Goal: Transaction & Acquisition: Subscribe to service/newsletter

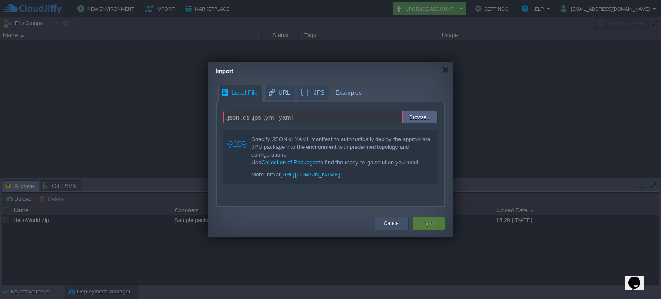
click at [396, 222] on button "Cancel" at bounding box center [392, 223] width 16 height 9
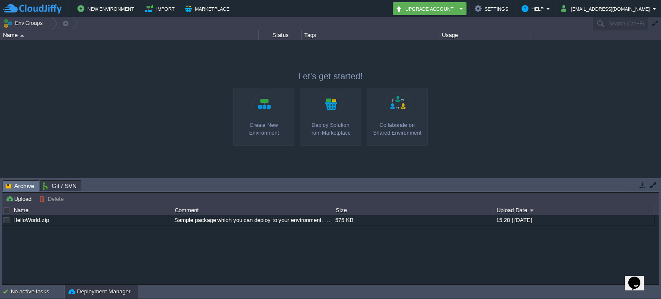
click at [267, 109] on link "Create New Environment" at bounding box center [263, 117] width 61 height 58
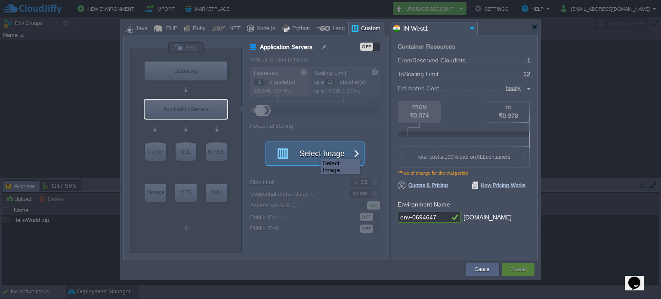
click at [314, 151] on button "Select Image" at bounding box center [309, 153] width 77 height 23
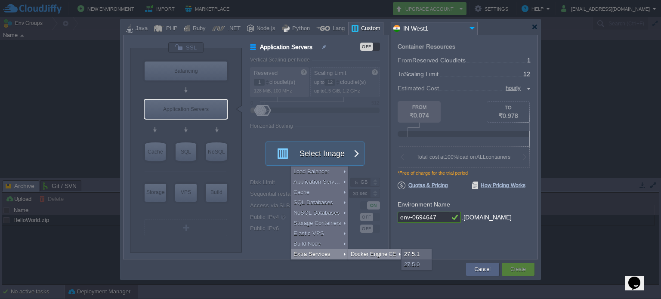
click at [362, 253] on div "Docker Engine CE" at bounding box center [375, 254] width 55 height 10
type input "Extra Services"
type input "6"
type input "Docker Engine CE 27.5.1"
type input "27.5.1-almalin..."
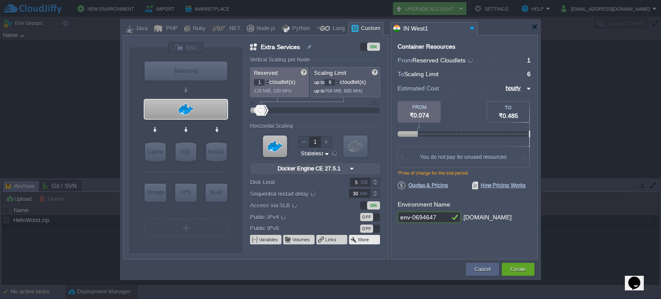
click at [372, 238] on td "More" at bounding box center [364, 239] width 31 height 9
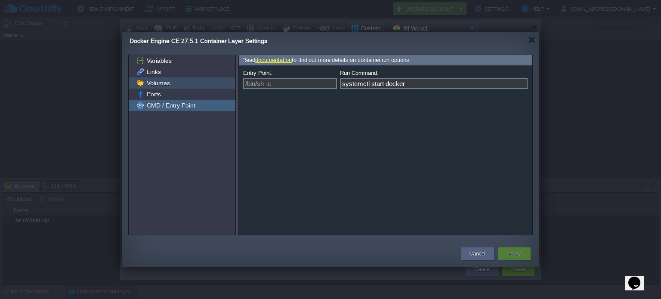
click at [166, 82] on span "Volumes" at bounding box center [158, 83] width 26 height 8
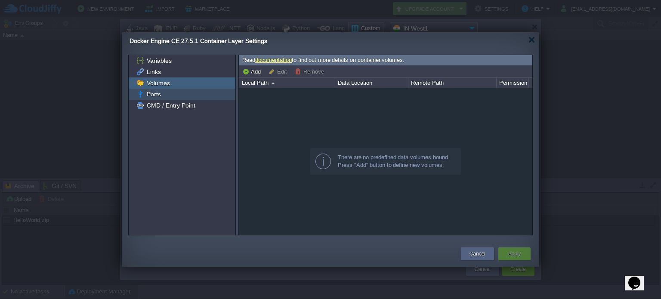
click at [160, 92] on span "Ports" at bounding box center [153, 94] width 17 height 8
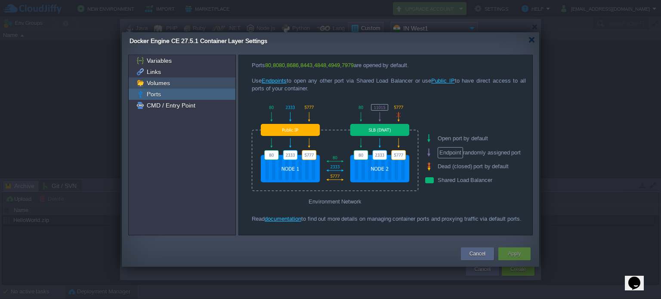
click at [172, 85] on div "Volumes" at bounding box center [182, 82] width 107 height 11
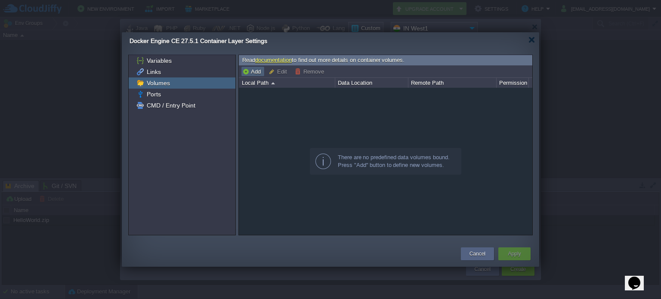
click at [253, 70] on button "Add" at bounding box center [252, 72] width 21 height 8
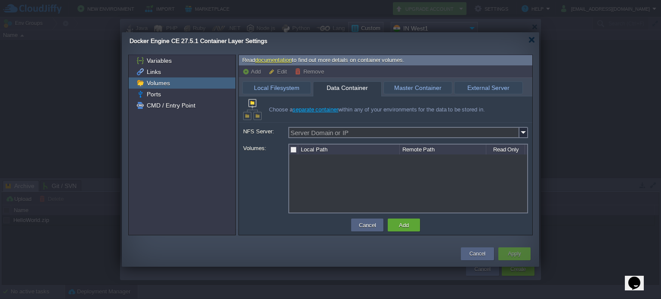
click at [339, 85] on span "Data Container" at bounding box center [347, 88] width 59 height 12
type input "Docker Engine CE 27.5.1"
click at [429, 88] on span "Master Container" at bounding box center [417, 88] width 59 height 12
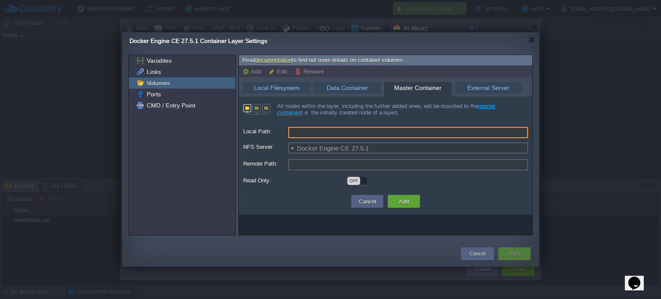
click at [392, 130] on input "Local Path:" at bounding box center [408, 132] width 240 height 11
click at [256, 130] on label "Local Path:" at bounding box center [265, 131] width 44 height 9
click at [288, 130] on input "Local Path:" at bounding box center [408, 132] width 240 height 11
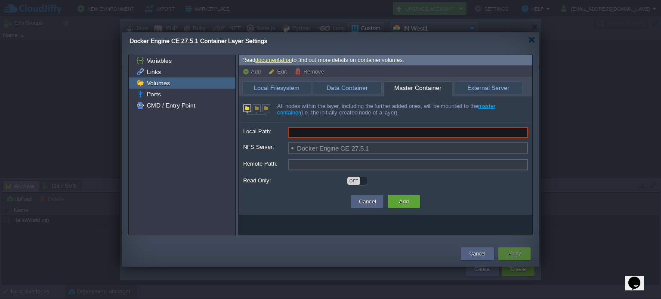
click at [343, 130] on input "Local Path:" at bounding box center [408, 132] width 240 height 11
click at [288, 92] on span "Local Filesystem" at bounding box center [276, 88] width 59 height 12
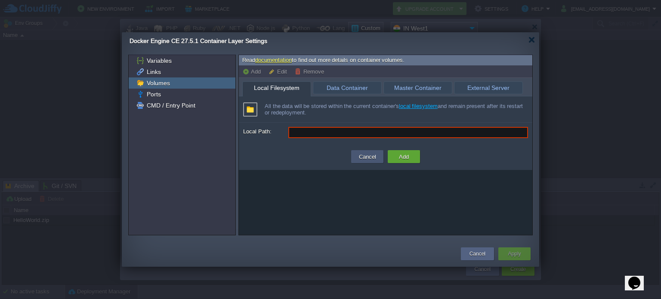
click at [358, 157] on button "Cancel" at bounding box center [367, 156] width 22 height 10
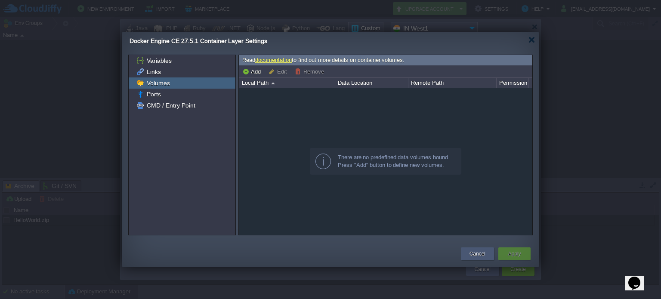
click at [484, 253] on button "Cancel" at bounding box center [477, 254] width 16 height 9
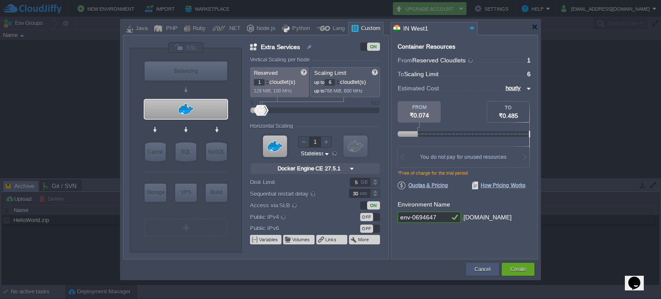
click at [480, 269] on button "Cancel" at bounding box center [483, 269] width 16 height 9
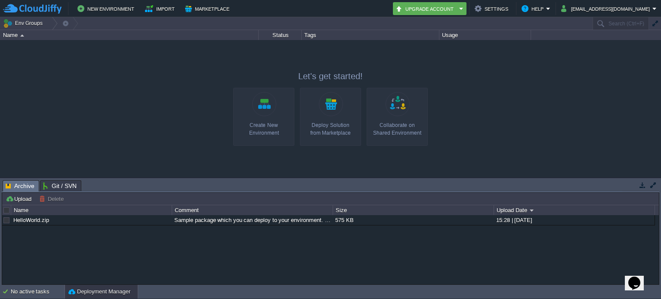
click at [641, 282] on div "Opens Chat This icon Opens the chat window." at bounding box center [634, 283] width 14 height 14
type input "Snehangshu Bhusan Pal"
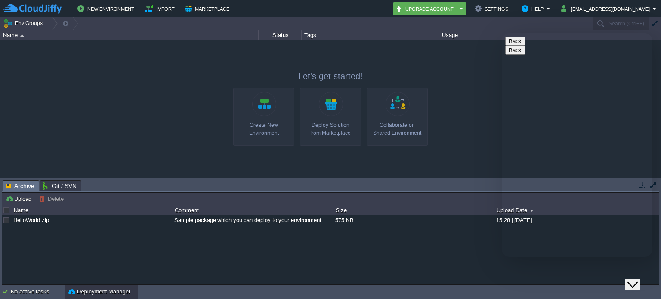
type input "[EMAIL_ADDRESS][DOMAIN_NAME]"
type input "918697730549"
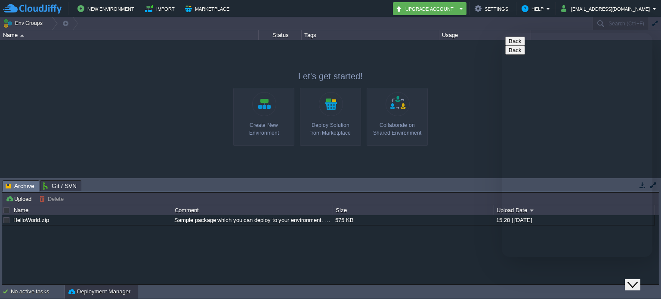
click at [511, 10] on button "Settings" at bounding box center [493, 8] width 36 height 10
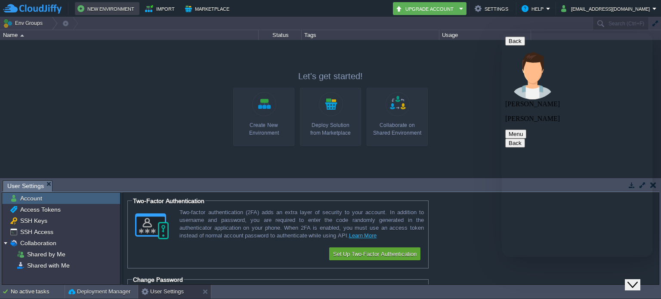
click at [105, 8] on button "New Environment" at bounding box center [106, 8] width 59 height 10
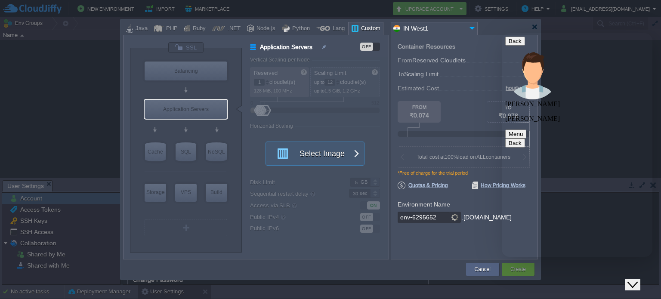
type input "Select Image"
type textarea "Hi Rushikesh, How are you?"
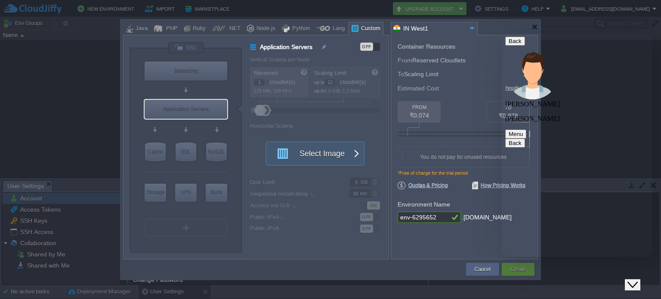
type textarea "I am trying to upload a docker image. How to do it? I am using Docker Desktop. …"
type input "NGINX 1.28.0"
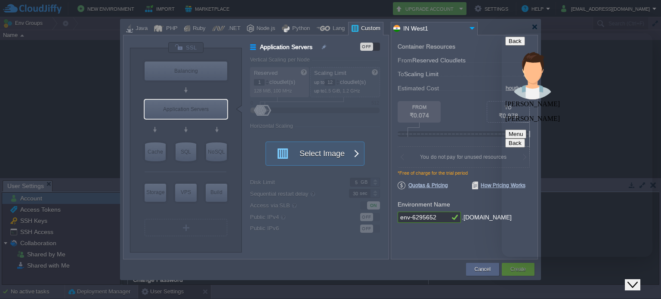
type textarea "Perfect, let me take a look"
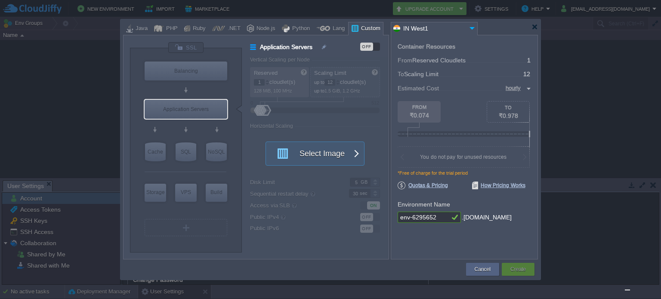
type input "Select Image"
click at [179, 108] on div "Application Servers" at bounding box center [186, 109] width 83 height 19
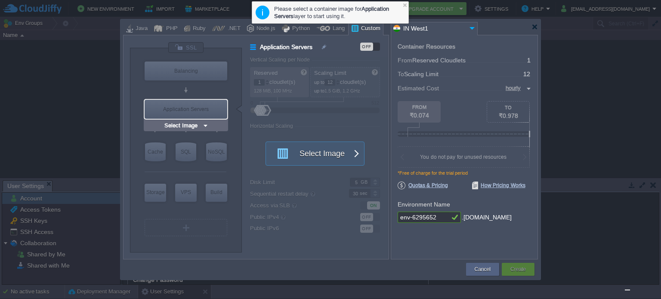
click at [204, 129] on img at bounding box center [205, 125] width 6 height 9
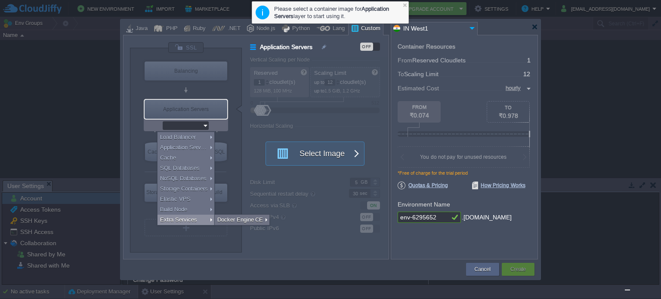
click at [199, 219] on div "Extra Services" at bounding box center [185, 220] width 57 height 10
type input "Extra Services"
type input "6"
type input "Docker Engine CE 27.5.1"
type input "27.5.1-almalin..."
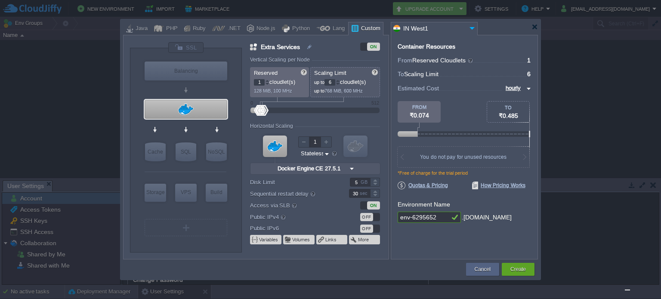
click at [362, 28] on div "Custom" at bounding box center [369, 28] width 22 height 13
type input "Docker Engine CE 27.5.1"
click at [197, 108] on div at bounding box center [186, 109] width 83 height 19
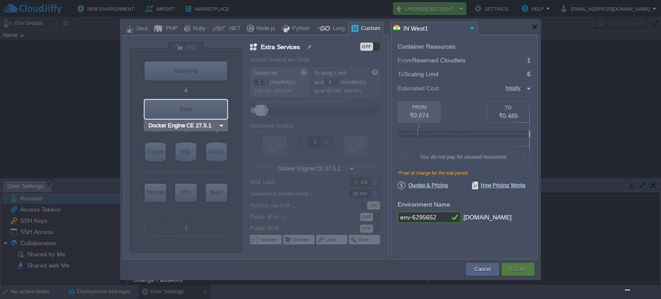
click at [222, 126] on img at bounding box center [221, 125] width 6 height 9
click at [291, 124] on div at bounding box center [319, 158] width 138 height 202
click at [176, 108] on div "Extra" at bounding box center [186, 109] width 83 height 19
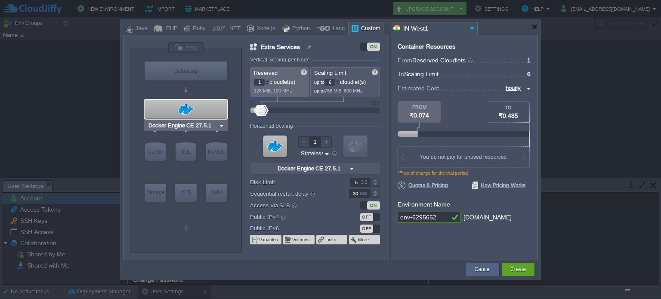
click at [176, 108] on div at bounding box center [186, 109] width 83 height 19
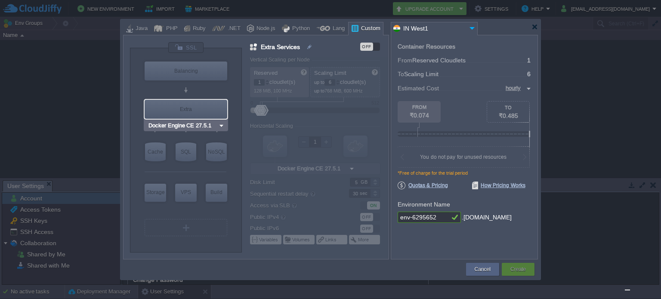
click at [199, 103] on div "Extra" at bounding box center [186, 109] width 83 height 19
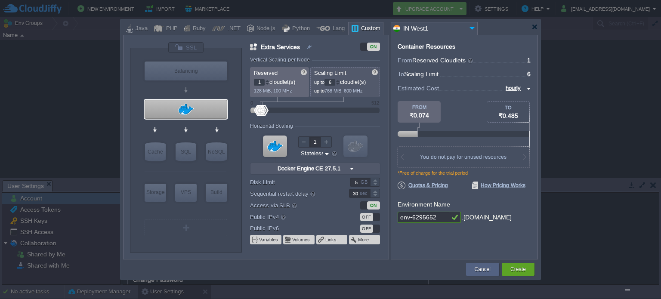
click at [254, 47] on label "Extra Services" at bounding box center [293, 46] width 87 height 9
click at [308, 44] on img at bounding box center [310, 47] width 8 height 10
type input "Extra Services"
click at [254, 46] on label "Extra Services" at bounding box center [293, 46] width 87 height 9
click at [295, 240] on button "Volumes" at bounding box center [301, 239] width 18 height 7
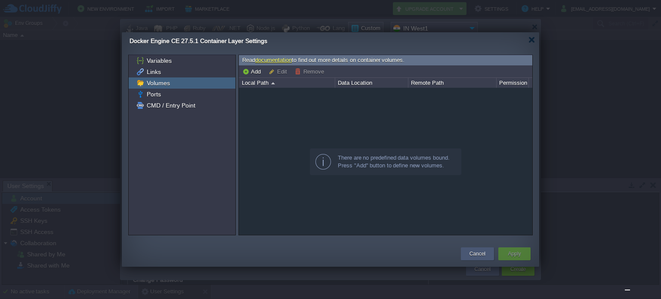
click at [474, 259] on div "Cancel" at bounding box center [477, 253] width 20 height 13
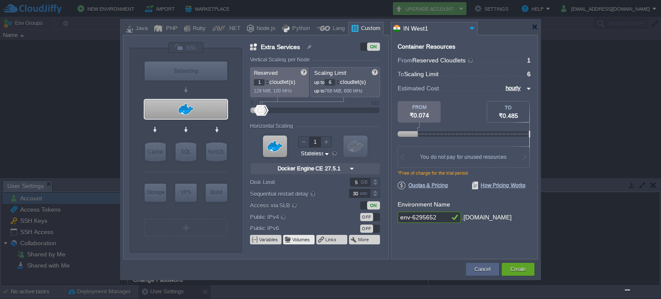
click at [296, 240] on button "Volumes" at bounding box center [301, 239] width 18 height 7
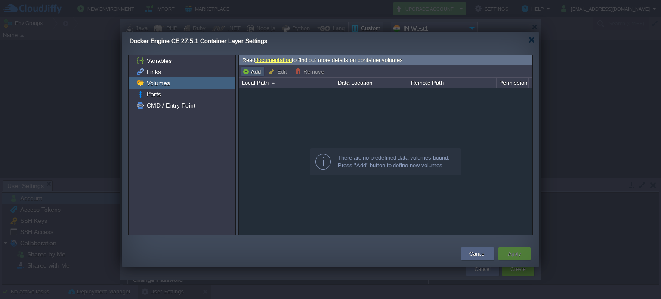
click at [253, 71] on button "Add" at bounding box center [252, 72] width 21 height 8
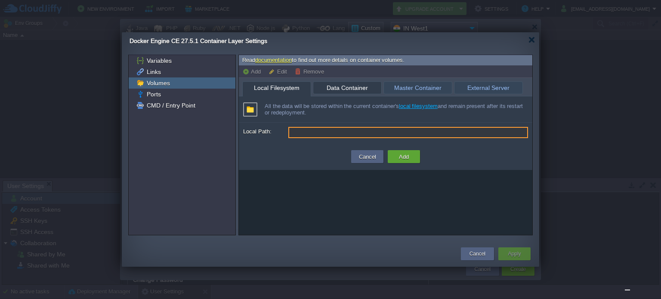
type input "Server Domain or IP"
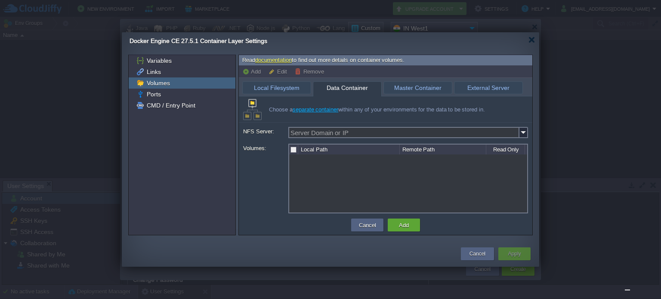
click at [347, 87] on span "Data Container" at bounding box center [347, 88] width 59 height 12
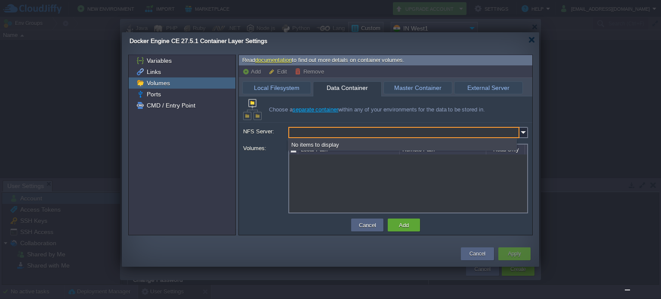
click at [365, 130] on input "NFS Server:" at bounding box center [403, 132] width 231 height 11
click at [525, 137] on img at bounding box center [523, 132] width 9 height 11
click at [450, 177] on div at bounding box center [408, 183] width 239 height 58
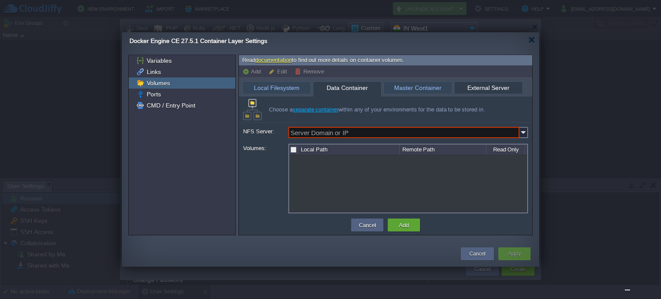
type input "Server Domain or IP"
click at [490, 86] on span "External Server" at bounding box center [488, 88] width 59 height 12
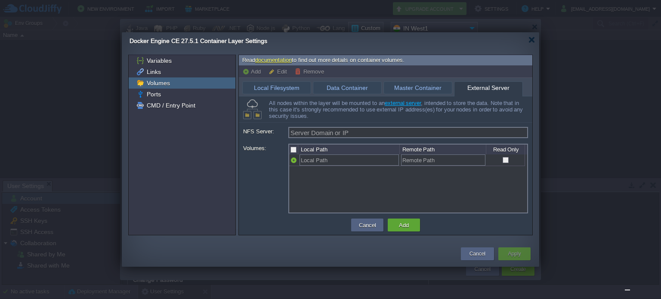
click at [462, 185] on div "Local Path Remote Path Volume" at bounding box center [408, 183] width 239 height 58
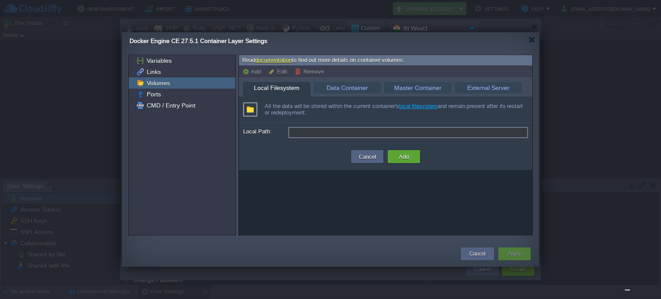
click at [279, 89] on span "Local Filesystem" at bounding box center [276, 88] width 59 height 12
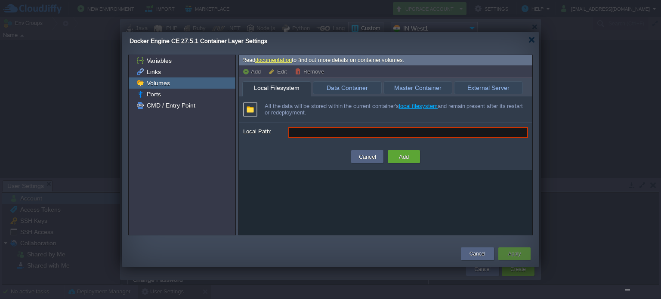
click at [278, 59] on link "documentation" at bounding box center [273, 60] width 37 height 6
click at [484, 257] on button "Cancel" at bounding box center [477, 254] width 16 height 9
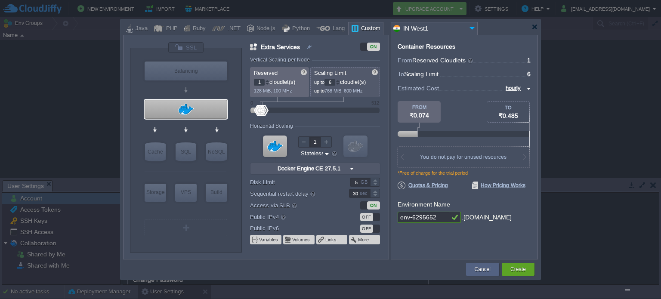
click at [347, 169] on img at bounding box center [351, 168] width 9 height 11
click at [395, 195] on div "Container Resources From Reserved Cloudlets ... = 1 not added To Scaling Limit …" at bounding box center [464, 147] width 147 height 225
click at [360, 28] on div "Custom" at bounding box center [369, 28] width 22 height 13
type input "Docker Engine CE 27.5.1"
click at [188, 104] on div at bounding box center [186, 109] width 83 height 19
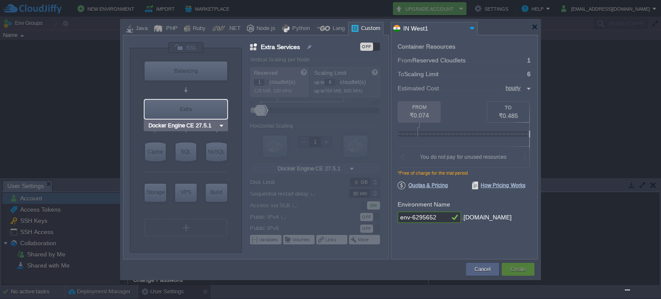
click at [188, 108] on div "Extra" at bounding box center [186, 109] width 83 height 19
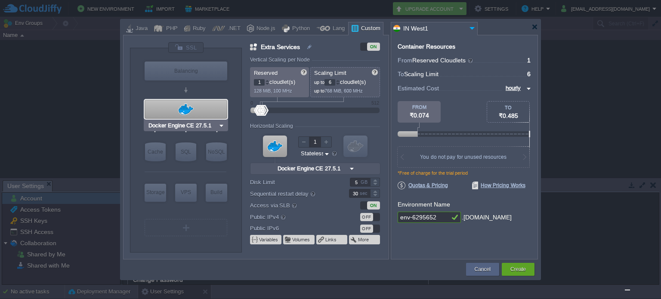
drag, startPoint x: 188, startPoint y: 108, endPoint x: 169, endPoint y: 109, distance: 18.9
click at [169, 109] on div at bounding box center [186, 109] width 83 height 19
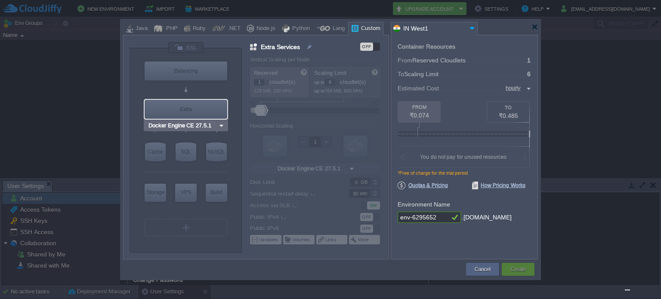
click at [194, 115] on div "Extra" at bounding box center [186, 109] width 83 height 19
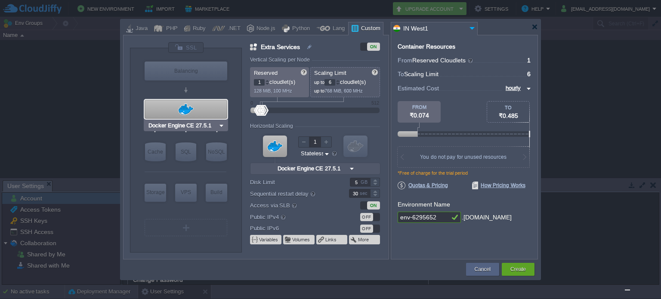
click at [219, 125] on img at bounding box center [221, 125] width 6 height 9
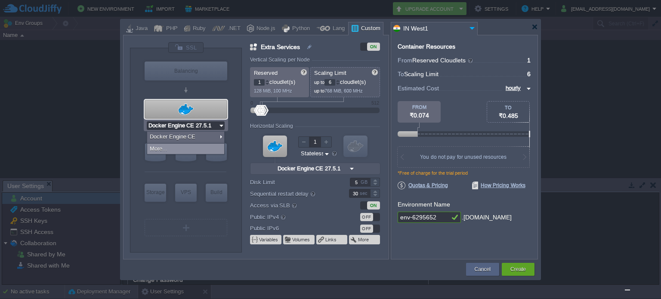
click at [200, 148] on div "More..." at bounding box center [185, 149] width 77 height 10
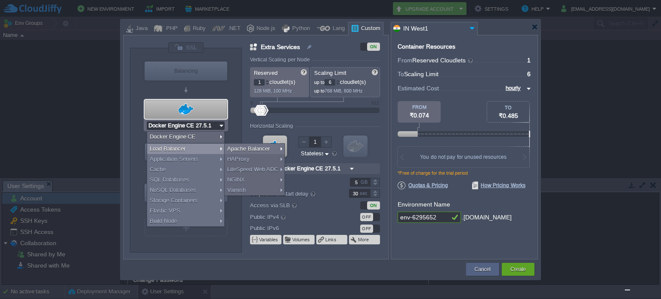
click at [339, 41] on div "VM Balancing VM Extra VM Cache VM SQL VM NoSQL VM Storage VM VPS VM Build VM Do…" at bounding box center [256, 147] width 266 height 225
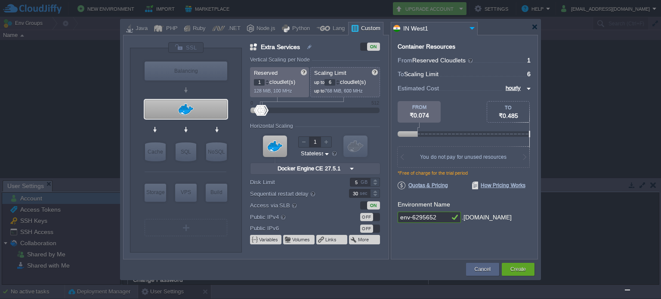
click at [350, 169] on img at bounding box center [351, 168] width 9 height 11
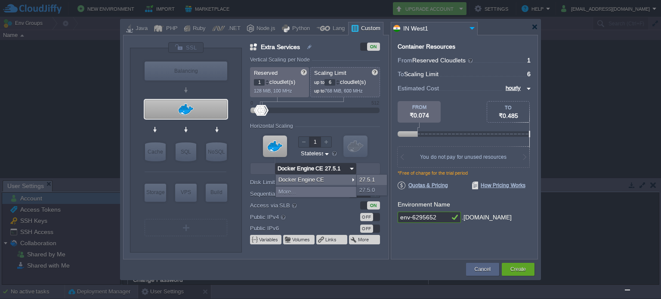
click at [382, 150] on form "Vertical Scaling per Node Reserved 1 cloudlet(s) 128 MiB, 100 MHz Scaling Limit…" at bounding box center [319, 158] width 138 height 202
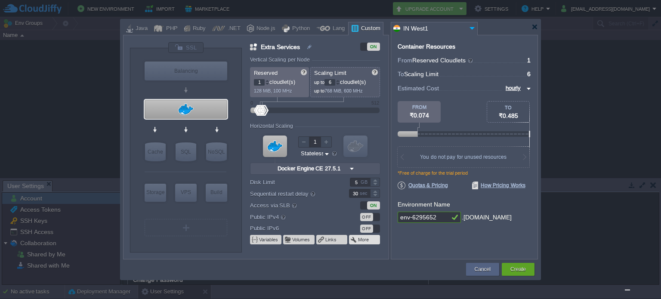
click at [363, 239] on button "More" at bounding box center [364, 239] width 12 height 7
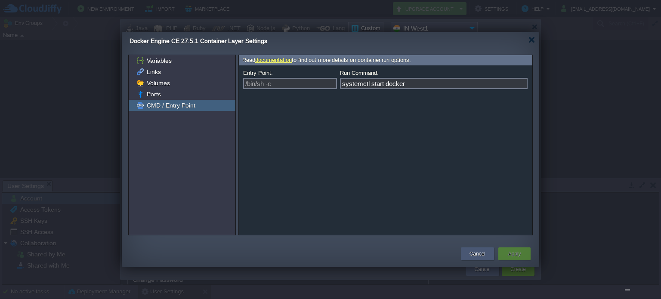
click at [476, 256] on button "Cancel" at bounding box center [477, 254] width 16 height 9
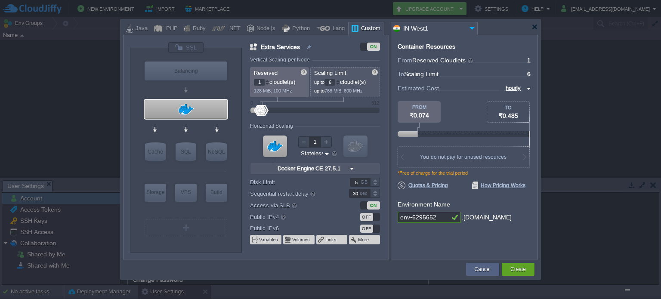
click at [453, 247] on div "Container Resources From Reserved Cloudlets ... = 1 not added To Scaling Limit …" at bounding box center [464, 147] width 147 height 225
click at [470, 28] on img at bounding box center [472, 28] width 10 height 12
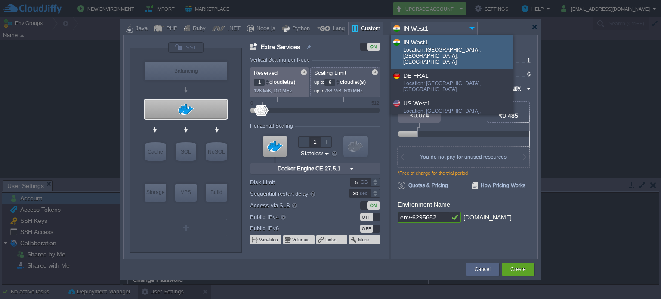
click at [470, 28] on img at bounding box center [472, 28] width 10 height 12
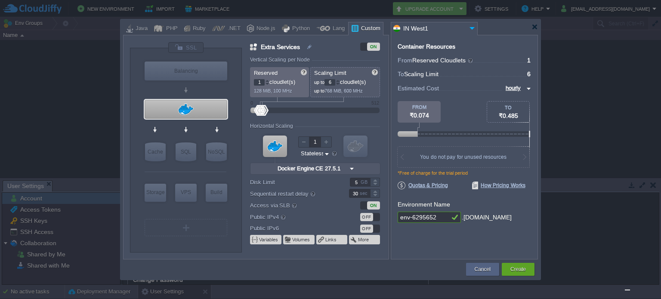
click at [363, 29] on div "Custom" at bounding box center [369, 28] width 22 height 13
click at [255, 47] on label "Extra Services" at bounding box center [293, 46] width 87 height 9
click at [254, 47] on label "Extra Services" at bounding box center [293, 46] width 87 height 9
click at [310, 49] on img at bounding box center [310, 47] width 8 height 10
type input "Extra Services"
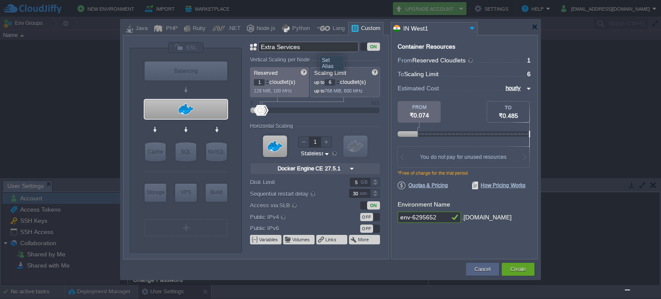
click at [324, 46] on input "Extra Services" at bounding box center [308, 47] width 100 height 10
click at [349, 57] on div "Vertical Scaling per Node" at bounding box center [315, 60] width 130 height 7
type input "NGINX 1.28.0"
type input "12"
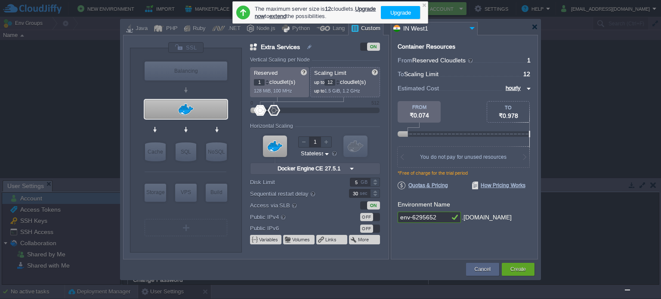
drag, startPoint x: 265, startPoint y: 110, endPoint x: 274, endPoint y: 110, distance: 9.0
click at [274, 110] on div at bounding box center [274, 110] width 12 height 11
drag, startPoint x: 268, startPoint y: 109, endPoint x: 306, endPoint y: 110, distance: 37.9
click at [306, 110] on div at bounding box center [303, 110] width 12 height 11
click at [422, 6] on div at bounding box center [424, 5] width 6 height 6
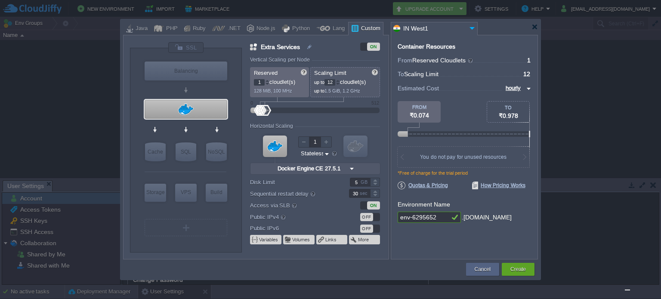
click at [284, 82] on p "1 cloudlet(s)" at bounding box center [280, 81] width 52 height 9
click at [403, 159] on div at bounding box center [402, 157] width 9 height 21
click at [521, 157] on div at bounding box center [525, 157] width 9 height 21
click at [511, 270] on button "Create" at bounding box center [517, 269] width 15 height 9
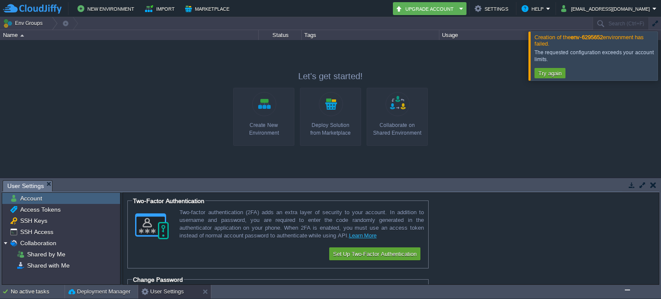
click at [274, 106] on link "Create New Environment" at bounding box center [263, 117] width 61 height 58
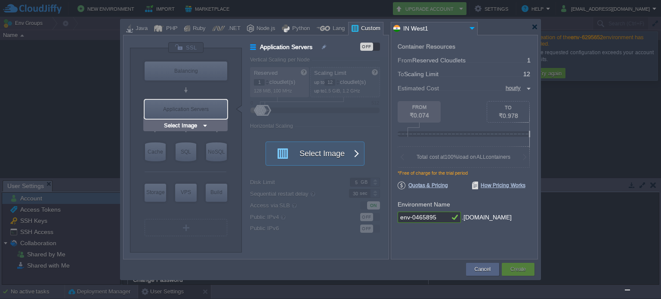
click at [182, 105] on div "Application Servers" at bounding box center [186, 109] width 83 height 19
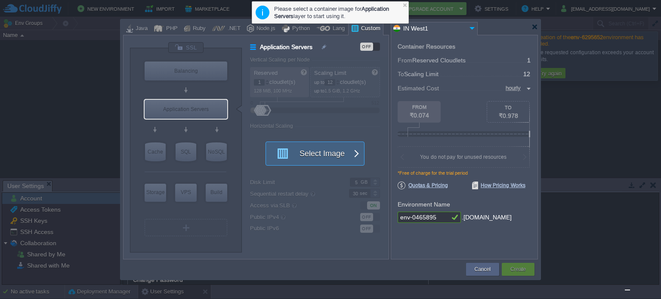
click at [330, 156] on button "Select Image" at bounding box center [309, 153] width 77 height 23
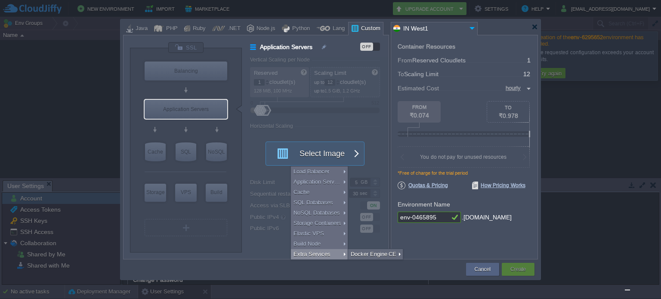
click at [325, 255] on div "Extra Services" at bounding box center [319, 254] width 57 height 10
type input "Extra Services"
type input "6"
type input "Docker Engine CE 27.5.1"
type input "27.5.1-almalin..."
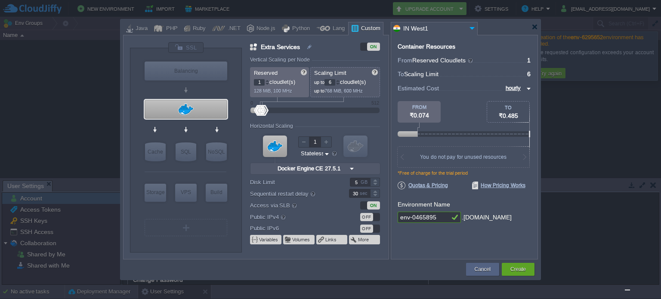
click at [270, 145] on div at bounding box center [275, 147] width 24 height 22
click at [299, 238] on button "Volumes" at bounding box center [301, 239] width 18 height 7
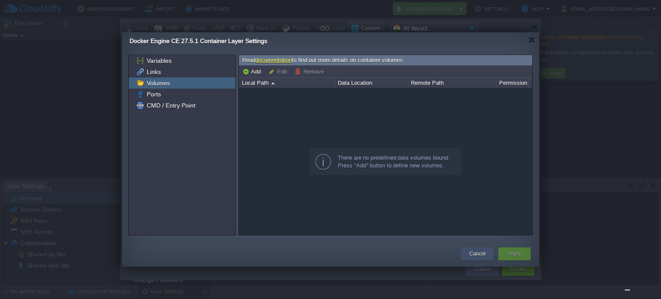
click at [480, 257] on button "Cancel" at bounding box center [477, 254] width 16 height 9
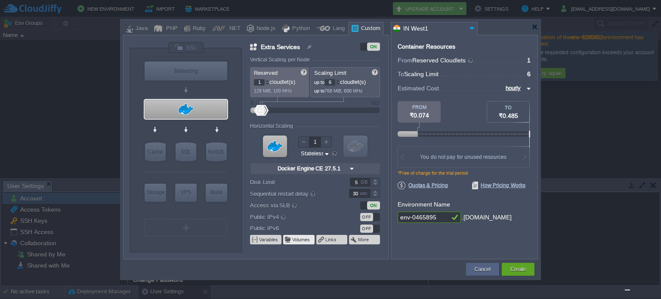
click at [298, 238] on button "Volumes" at bounding box center [301, 239] width 18 height 7
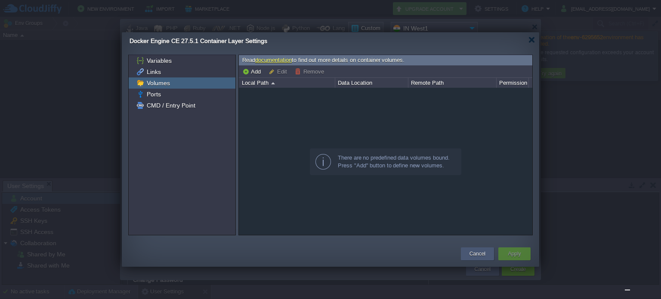
click at [480, 256] on button "Cancel" at bounding box center [477, 254] width 16 height 9
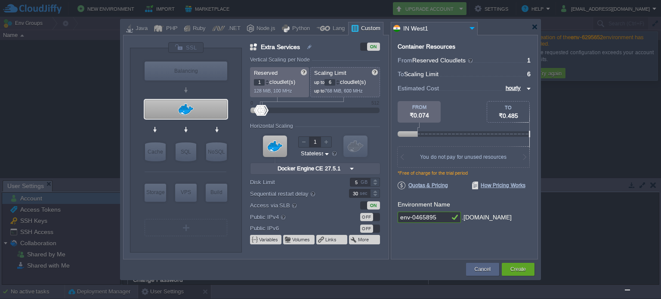
click at [627, 290] on img "Chat widget" at bounding box center [627, 290] width 0 height 0
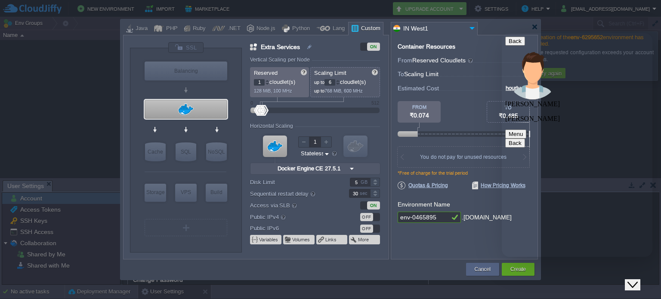
paste textarea "Thus switch to the required layer and proceed with the Select Container button."
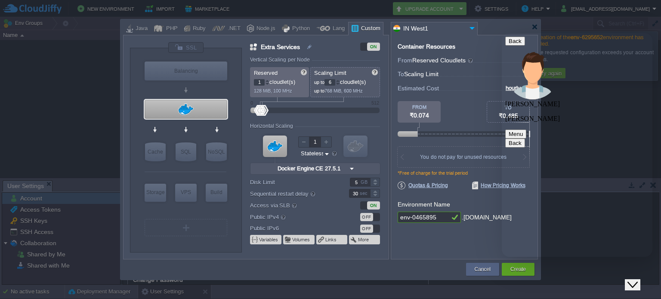
click at [233, 137] on div "VM Balancing VM Extra VM Cache VM SQL VM NoSQL VM Storage VM VPS VM Build VM Se…" at bounding box center [186, 150] width 112 height 204
type textarea ""Thus switch to the required layer and proceed with the Select Container button…"
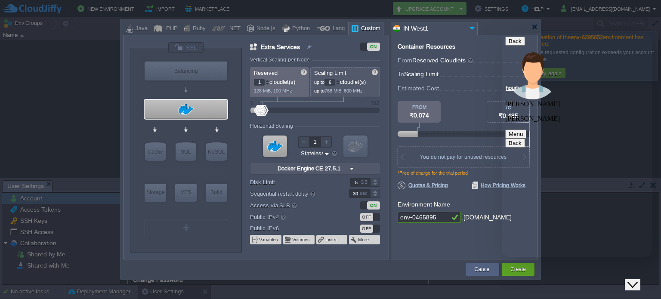
scroll to position [213, 0]
click at [632, 280] on div "Close Chat This icon closes the chat window." at bounding box center [632, 285] width 10 height 10
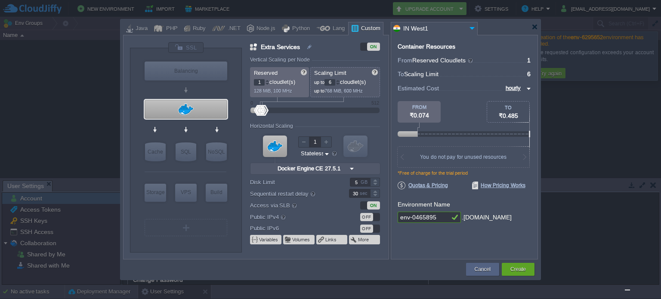
click at [473, 26] on img at bounding box center [472, 28] width 10 height 12
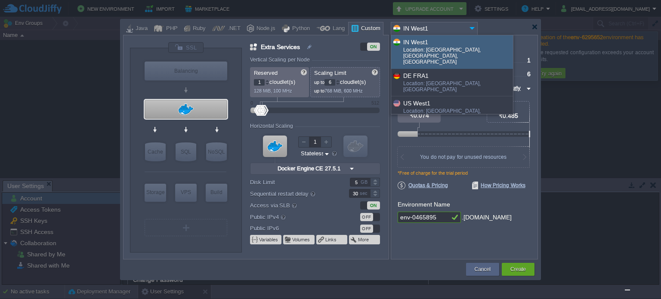
click at [473, 26] on img at bounding box center [472, 28] width 10 height 12
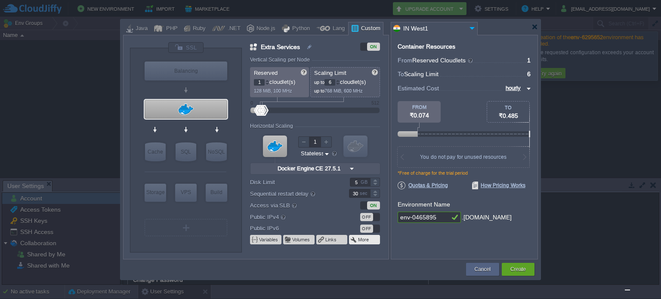
click at [371, 239] on td "More" at bounding box center [364, 239] width 31 height 9
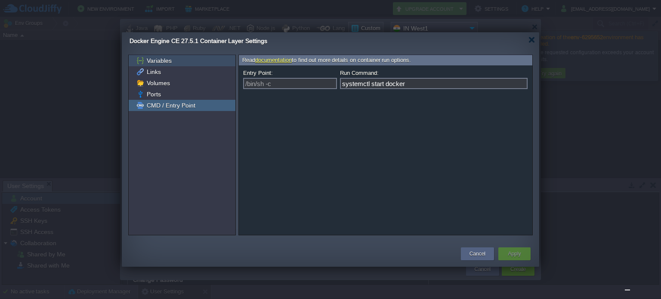
click at [177, 65] on div "Variables" at bounding box center [182, 60] width 107 height 11
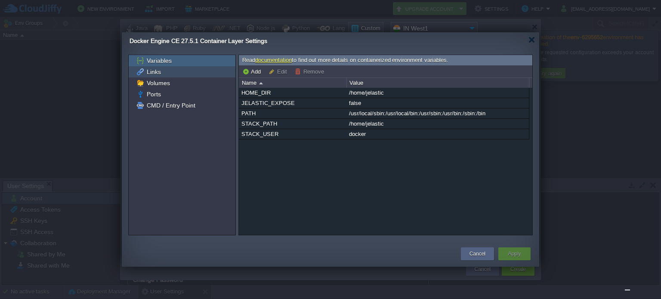
click at [165, 67] on div "Links" at bounding box center [182, 71] width 107 height 11
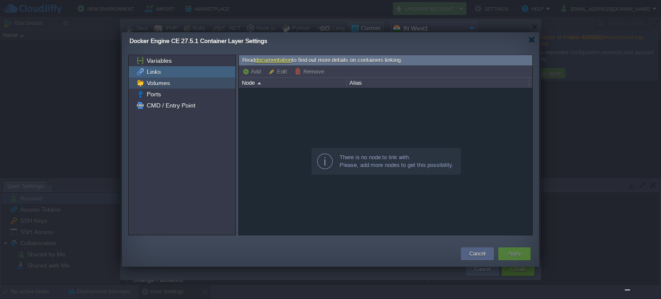
click at [158, 85] on span "Volumes" at bounding box center [158, 83] width 26 height 8
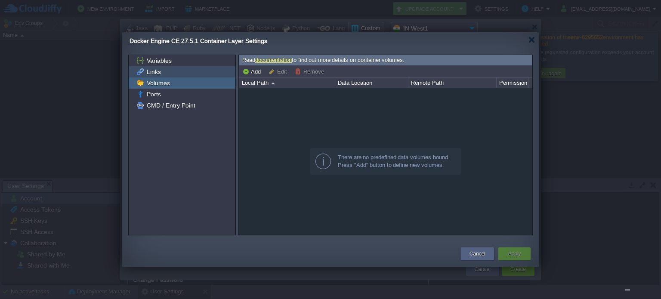
click at [157, 74] on span "Links" at bounding box center [153, 72] width 17 height 8
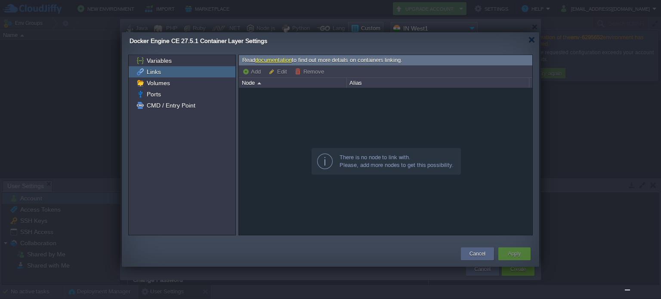
click at [250, 70] on button "Add" at bounding box center [252, 72] width 21 height 8
click at [149, 81] on span "Volumes" at bounding box center [158, 83] width 26 height 8
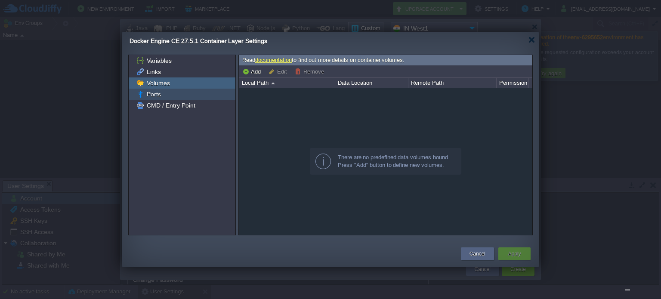
click at [154, 91] on span "Ports" at bounding box center [153, 94] width 17 height 8
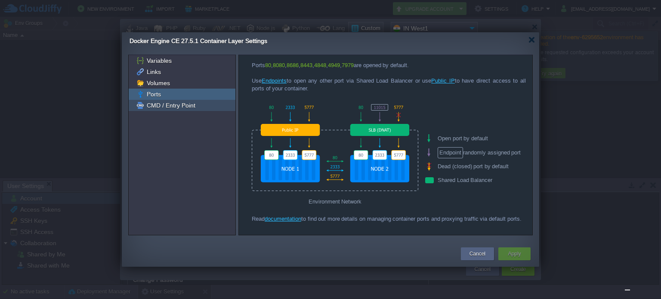
click at [157, 108] on span "CMD / Entry Point" at bounding box center [171, 106] width 52 height 8
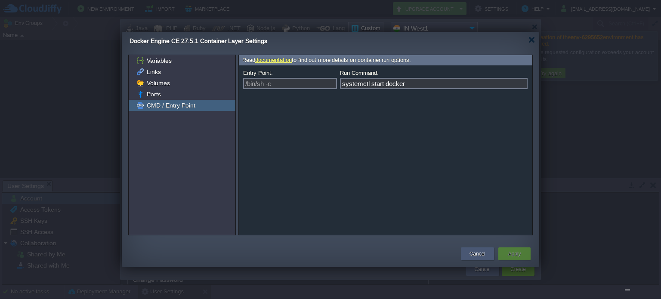
click at [468, 252] on div "Cancel" at bounding box center [477, 253] width 20 height 13
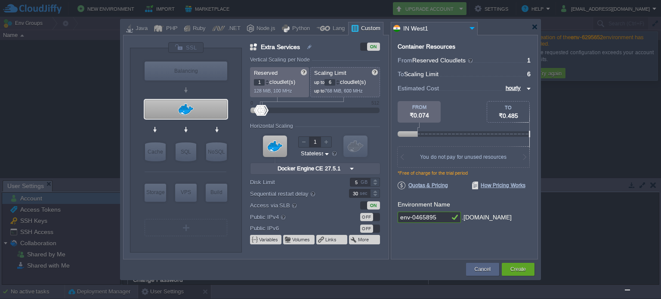
click at [317, 168] on input "Docker Engine CE 27.5.1" at bounding box center [311, 168] width 72 height 11
click at [251, 161] on div "VM VM" at bounding box center [315, 153] width 130 height 46
click at [534, 27] on div at bounding box center [534, 27] width 6 height 6
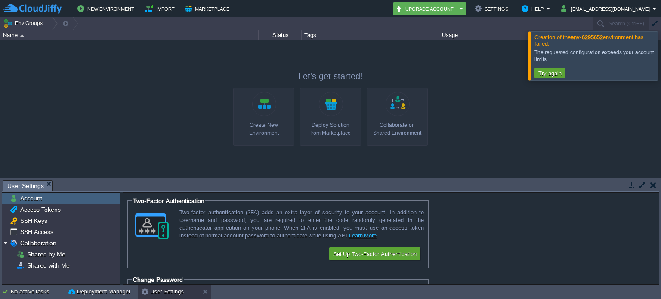
click at [660, 57] on div at bounding box center [671, 55] width 0 height 49
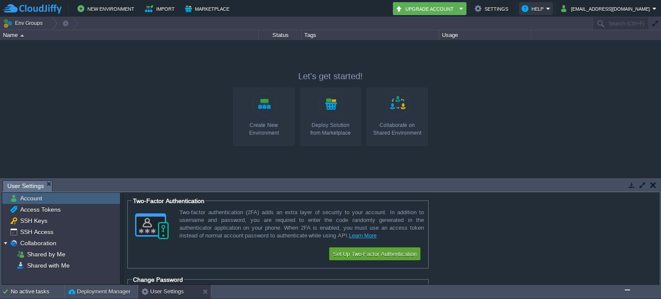
click at [546, 4] on button "Help" at bounding box center [533, 8] width 25 height 10
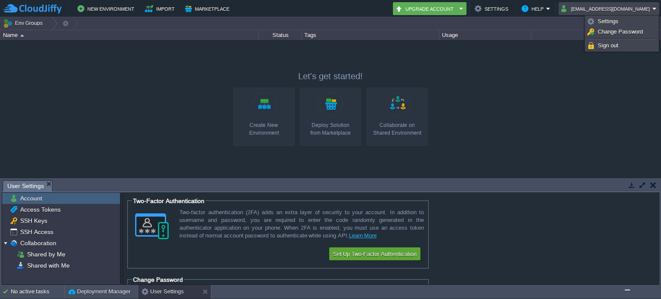
click at [625, 13] on button "[EMAIL_ADDRESS][DOMAIN_NAME]" at bounding box center [606, 8] width 91 height 10
click at [618, 19] on link "Settings" at bounding box center [621, 21] width 71 height 9
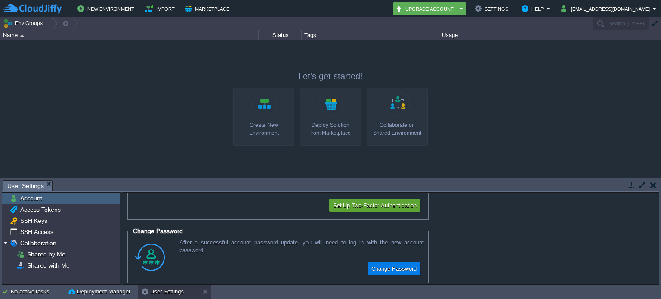
scroll to position [57, 0]
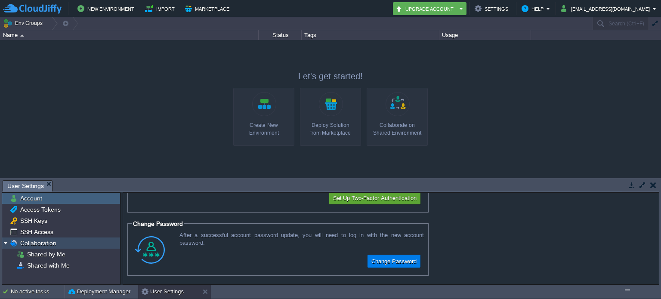
click at [4, 244] on img at bounding box center [5, 242] width 7 height 11
click at [633, 187] on button "button" at bounding box center [632, 185] width 8 height 8
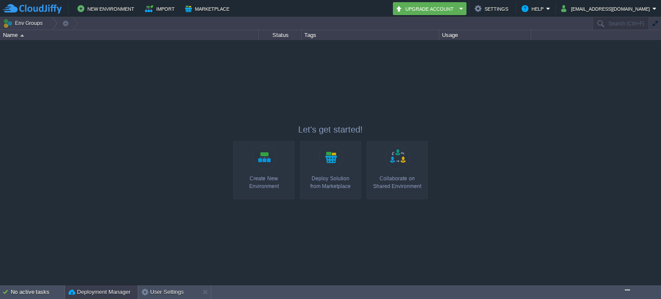
click at [89, 288] on button "Deployment Manager" at bounding box center [99, 292] width 62 height 9
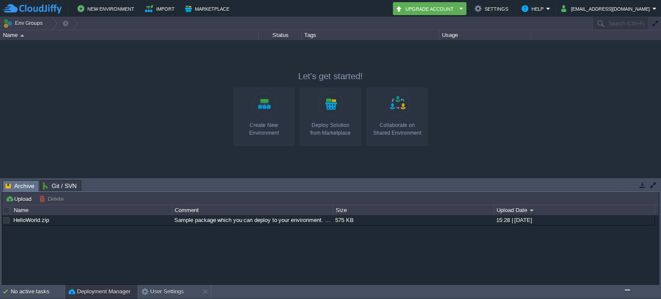
click at [76, 259] on div "HelloWorld.zip Sample package which you can deploy to your environment. Feel fr…" at bounding box center [330, 250] width 657 height 70
click at [19, 185] on span "Archive" at bounding box center [20, 186] width 29 height 11
click at [60, 186] on span "Git / SVN" at bounding box center [60, 186] width 34 height 10
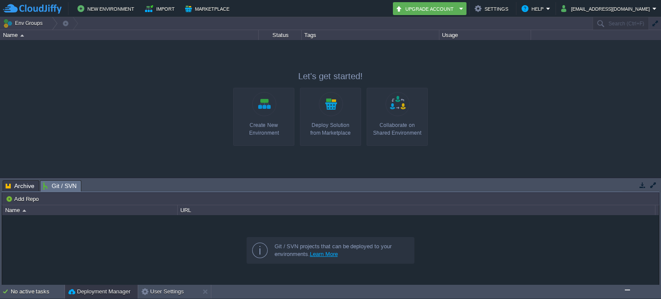
click at [24, 185] on span "Archive" at bounding box center [20, 186] width 29 height 10
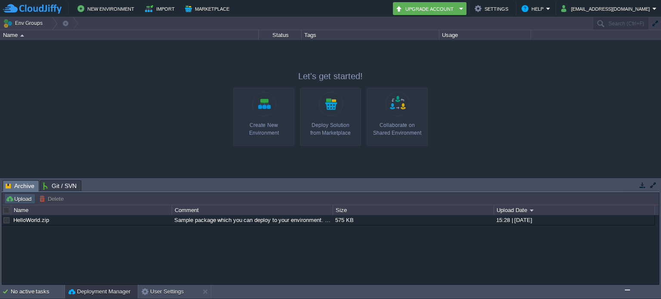
click at [24, 199] on button "Upload" at bounding box center [20, 199] width 28 height 8
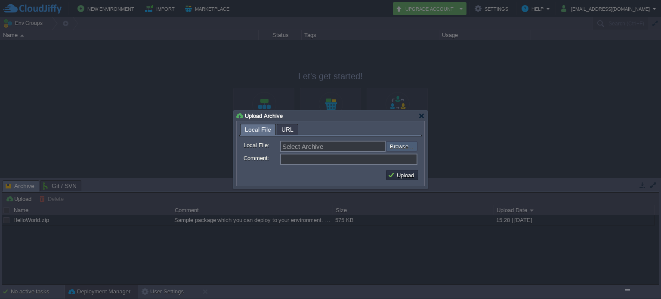
click at [399, 145] on input "file" at bounding box center [362, 146] width 109 height 10
click at [421, 117] on div at bounding box center [421, 116] width 6 height 6
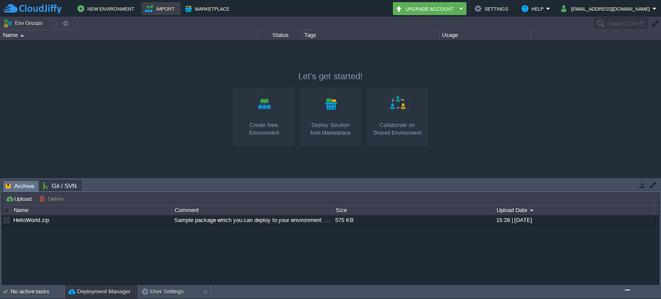
click at [165, 8] on button "Import" at bounding box center [161, 8] width 32 height 10
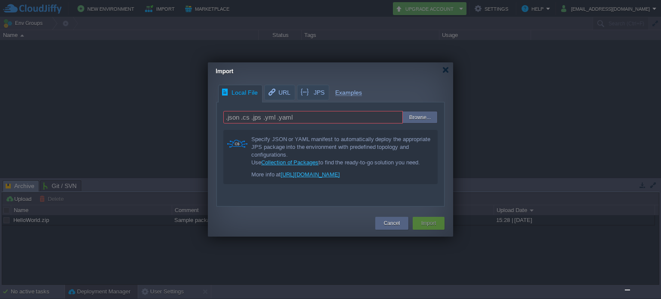
click at [340, 178] on link "https://portal.cloudjiffy.com/knowledgebase/article/33/import-environment-/" at bounding box center [310, 174] width 59 height 6
click at [400, 224] on div "Cancel" at bounding box center [392, 223] width 20 height 13
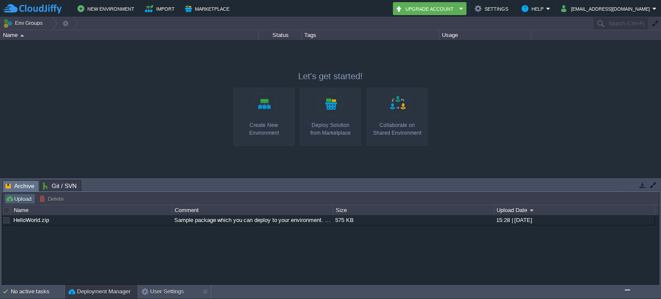
click at [15, 199] on button "Upload" at bounding box center [20, 199] width 28 height 8
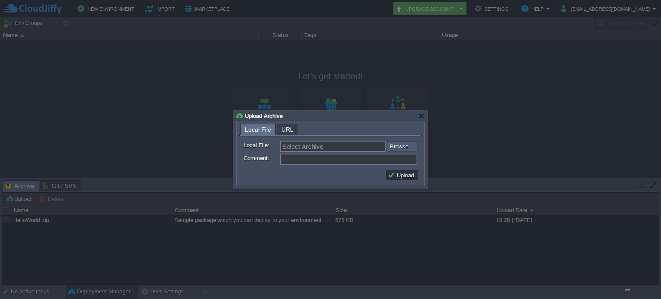
click at [389, 149] on input "file" at bounding box center [362, 146] width 109 height 10
type input "C:\fakepath\rust-actix-app.tar"
type input "rust-actix-app.tar"
click at [299, 162] on input "Comment:" at bounding box center [348, 159] width 137 height 11
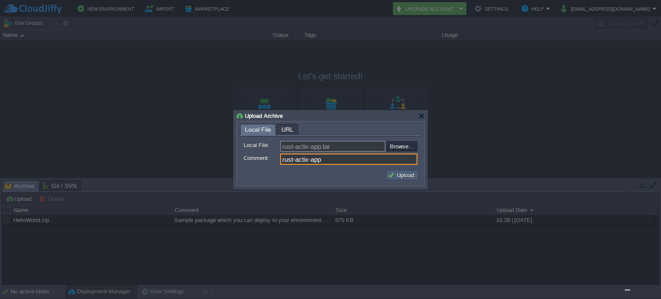
type input "rust-actix-app"
click at [402, 177] on button "Upload" at bounding box center [402, 175] width 29 height 8
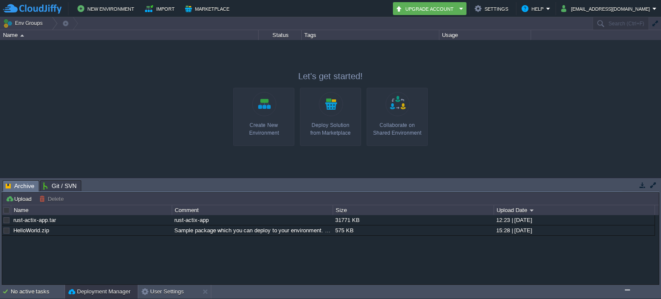
click at [267, 105] on link "Create New Environment" at bounding box center [263, 117] width 61 height 58
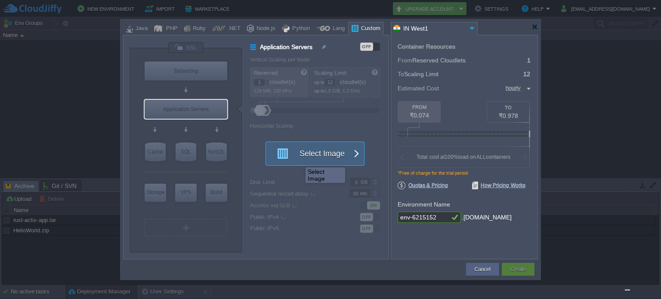
click at [308, 154] on button "Select Image" at bounding box center [309, 153] width 77 height 23
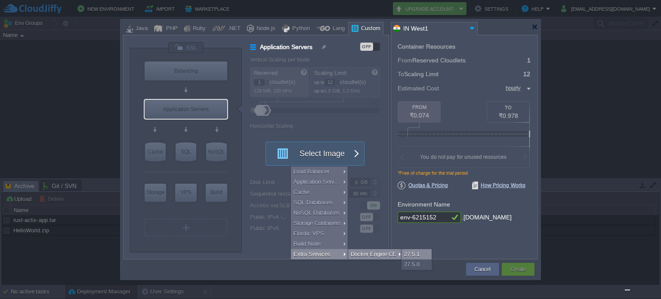
click at [408, 252] on div "27.5.1" at bounding box center [416, 254] width 30 height 10
type input "Extra Services"
type input "6"
type input "Docker Engine CE 27.5.1"
type input "27.5.1-almalin..."
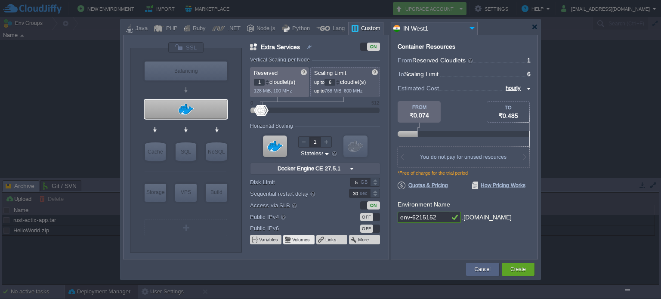
click at [303, 240] on button "Volumes" at bounding box center [301, 239] width 18 height 7
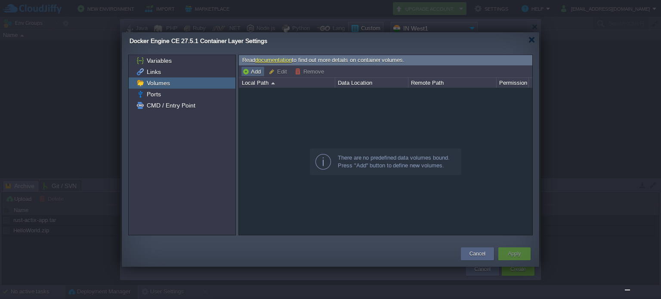
click at [255, 72] on button "Add" at bounding box center [252, 72] width 21 height 8
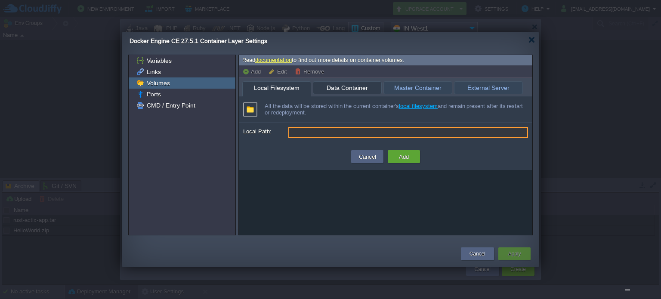
click at [363, 92] on span "Data Container" at bounding box center [347, 88] width 59 height 12
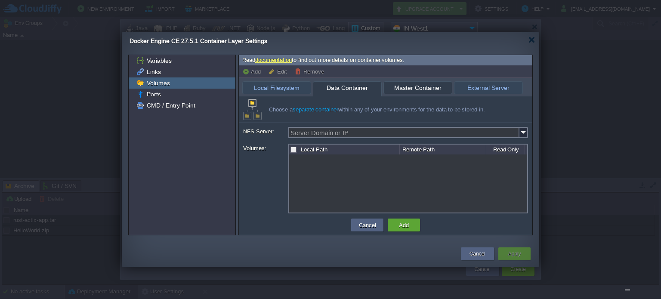
type input "Docker Engine CE 27.5.1"
click at [401, 89] on span "Master Container" at bounding box center [417, 88] width 59 height 12
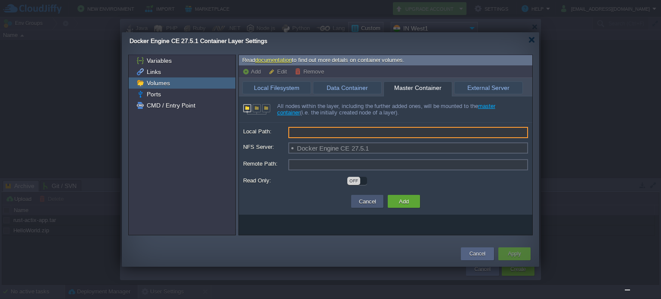
click at [361, 200] on button "Cancel" at bounding box center [367, 201] width 22 height 10
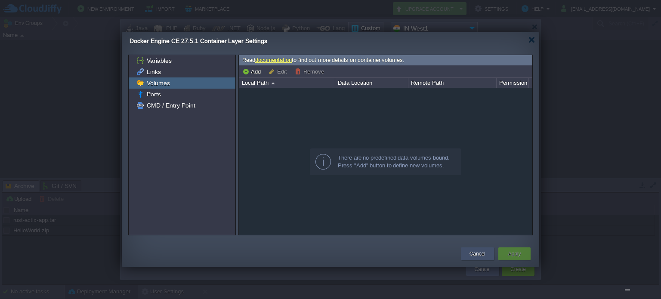
click at [470, 256] on button "Cancel" at bounding box center [477, 254] width 16 height 9
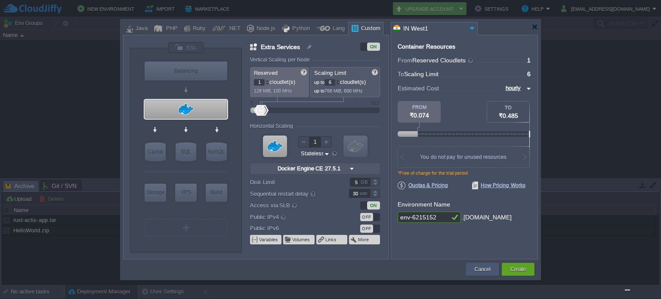
click at [476, 266] on button "Cancel" at bounding box center [483, 269] width 16 height 9
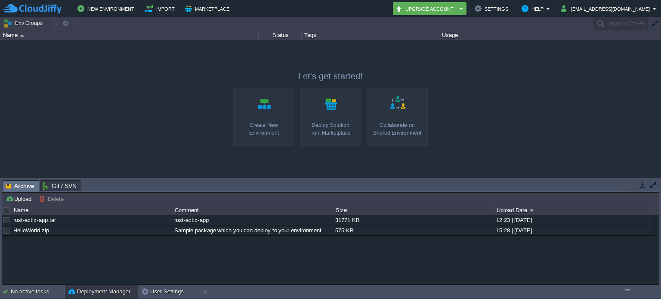
click at [627, 290] on img "Chat widget" at bounding box center [627, 290] width 0 height 0
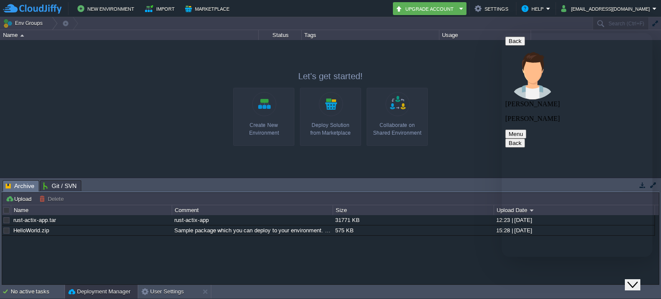
click at [638, 280] on div "Close Chat This icon closes the chat window." at bounding box center [632, 285] width 10 height 10
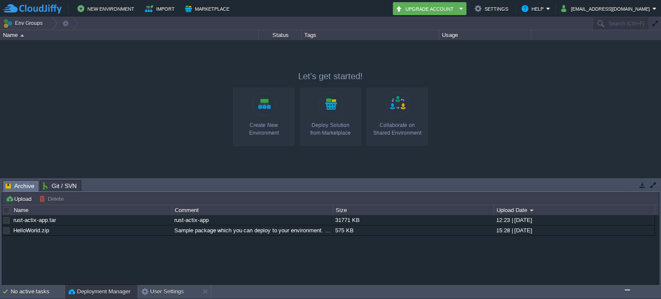
click at [259, 122] on div "Create New Environment" at bounding box center [264, 128] width 56 height 15
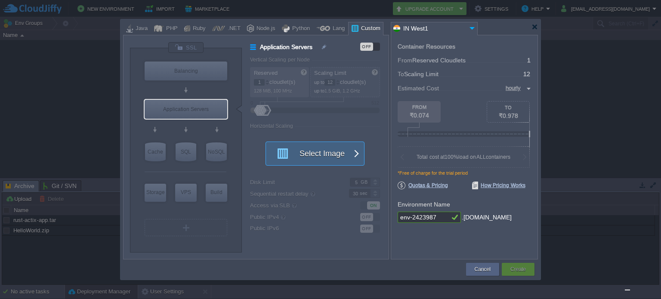
click at [312, 153] on button "Select Image" at bounding box center [309, 153] width 77 height 23
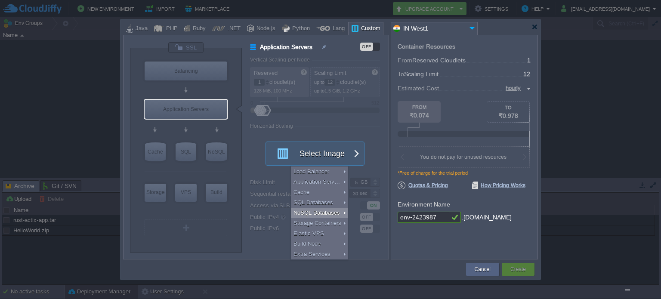
type input "Select Image"
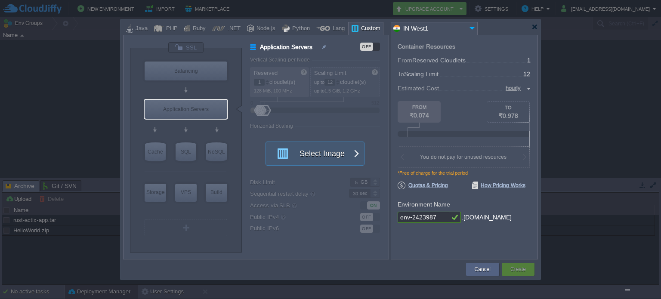
click at [371, 127] on div at bounding box center [319, 158] width 138 height 202
type input "NGINX 1.28.0"
click at [182, 74] on div "Balancing" at bounding box center [186, 71] width 83 height 19
type input "Load Balancer"
type input "4"
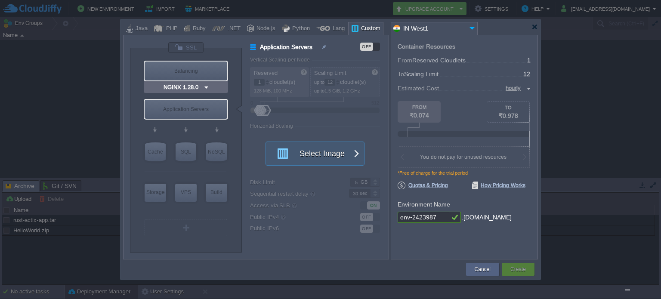
type input "NGINX 1.28.0"
type input "1.28.0-almalin..."
type input "Stateful"
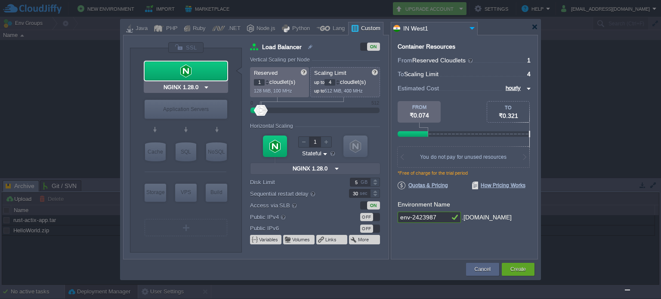
type input "Select Image"
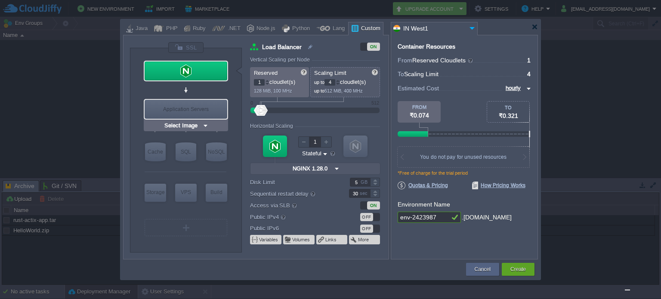
click at [194, 109] on div "Application Servers" at bounding box center [186, 109] width 83 height 19
type input "Application Servers"
type input "12"
type input "Select Image"
type input "null"
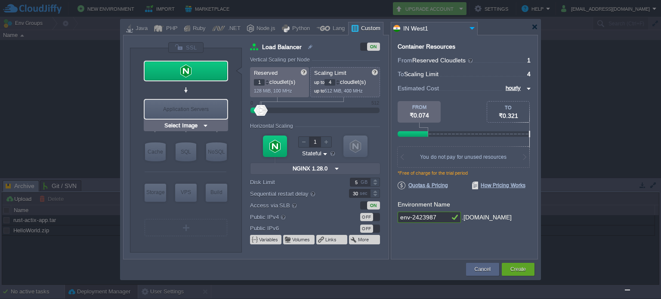
type input "Stateless"
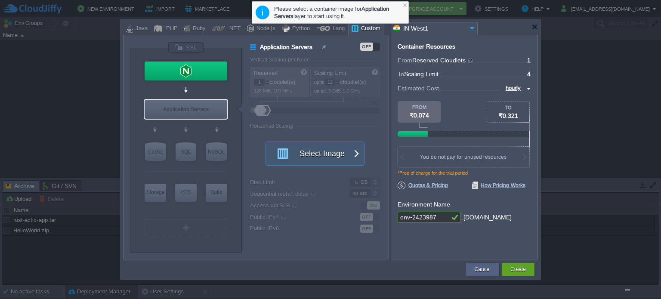
type input "Select Image"
click at [207, 126] on img at bounding box center [205, 125] width 6 height 9
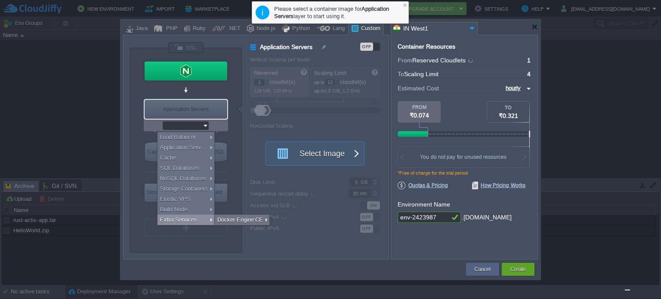
click at [195, 218] on div "Extra Services" at bounding box center [185, 220] width 57 height 10
type input "Extra Services"
type input "6"
type input "Docker Engine CE 27.5.1"
type input "27.5.1-almalin..."
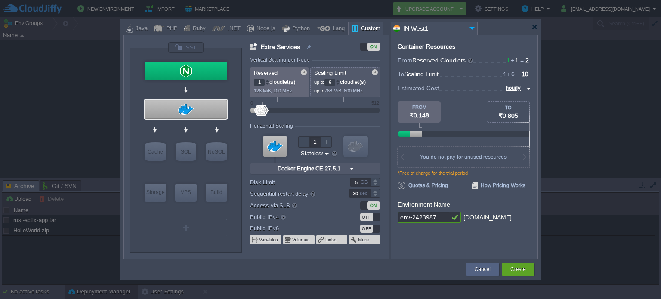
click at [370, 229] on div "OFF" at bounding box center [366, 229] width 13 height 8
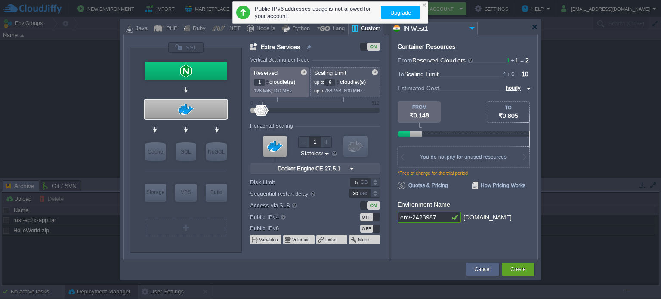
click at [367, 214] on div "OFF" at bounding box center [366, 217] width 13 height 8
click at [362, 229] on div "OFF" at bounding box center [366, 229] width 13 height 8
click at [194, 111] on div at bounding box center [186, 109] width 83 height 19
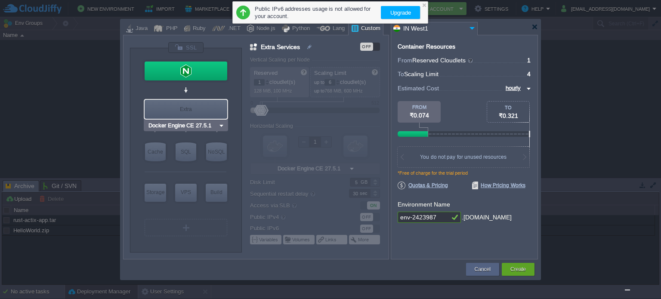
click at [194, 111] on div "Extra" at bounding box center [186, 109] width 83 height 19
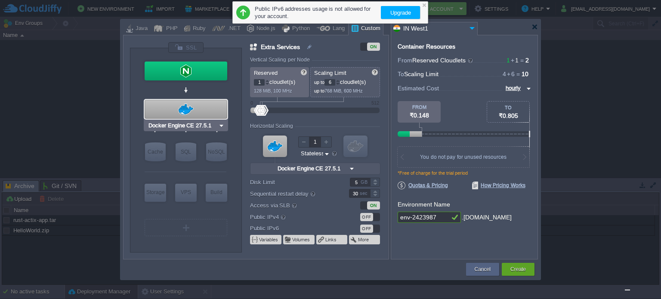
click at [195, 120] on div "Docker Engine CE 27.5.1" at bounding box center [186, 125] width 84 height 11
click at [202, 108] on div at bounding box center [186, 109] width 83 height 19
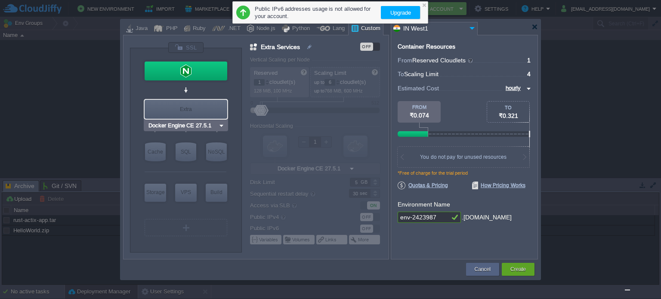
click at [203, 112] on div "Extra" at bounding box center [186, 109] width 83 height 19
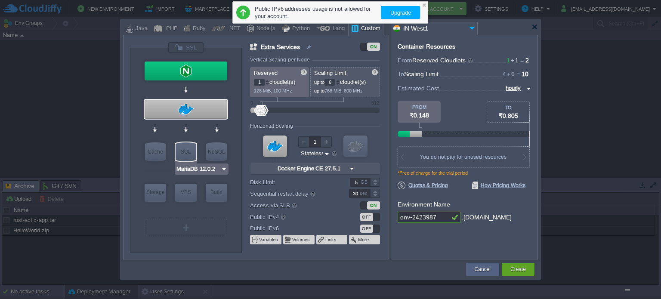
type input "Memcached 1.6.39"
click at [159, 157] on div "Cache" at bounding box center [155, 151] width 21 height 19
type input "Cache"
type input "4"
type input "Memcached 1.6.39"
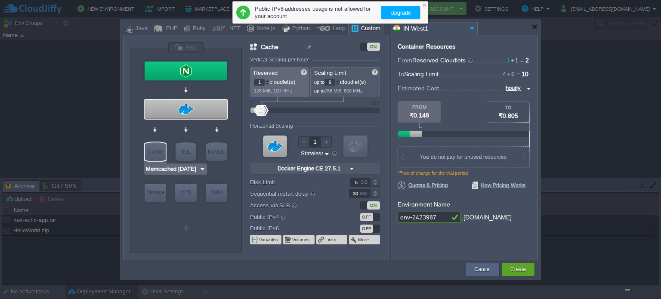
type input "1.6.39-almalin..."
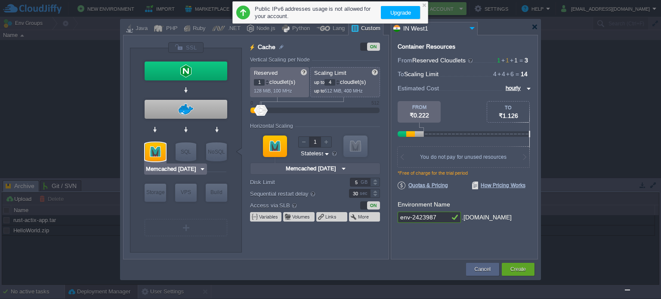
click at [155, 151] on div at bounding box center [155, 151] width 21 height 19
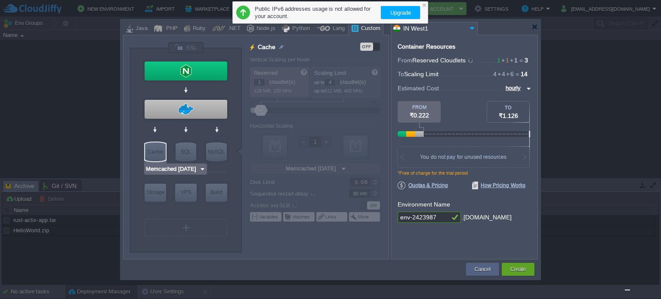
type input "MariaDB 12.0.2"
click at [187, 150] on div "SQL" at bounding box center [186, 151] width 21 height 19
type input "SQL Databases"
type input "4"
type input "6"
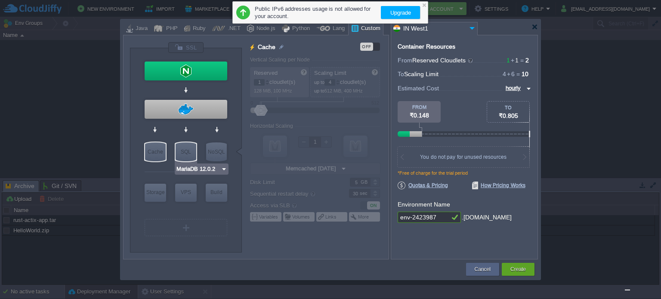
type input "MariaDB 12.0.2"
type input "12.0.2-almalin..."
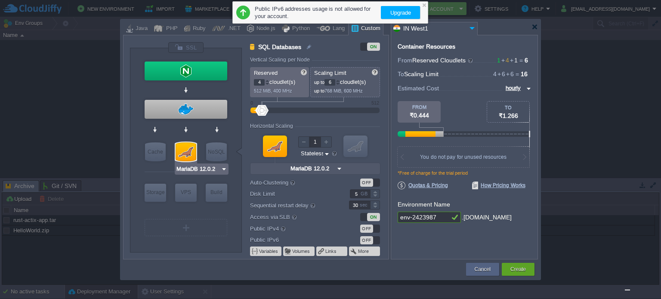
click at [225, 169] on img at bounding box center [224, 169] width 6 height 9
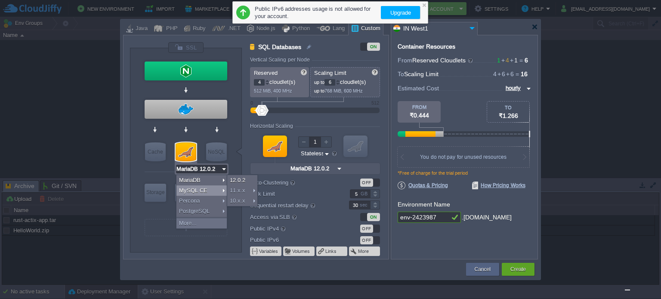
click at [216, 188] on div "MySQL CE" at bounding box center [201, 190] width 50 height 10
type input "MySQL CE 9.3.0"
type input "9.3.0-almalinux-9"
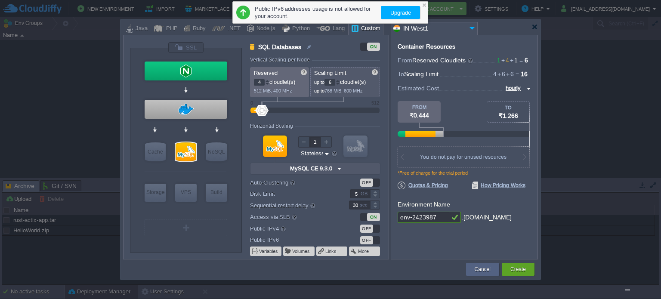
type input "Docker Engine CE 27.5.1"
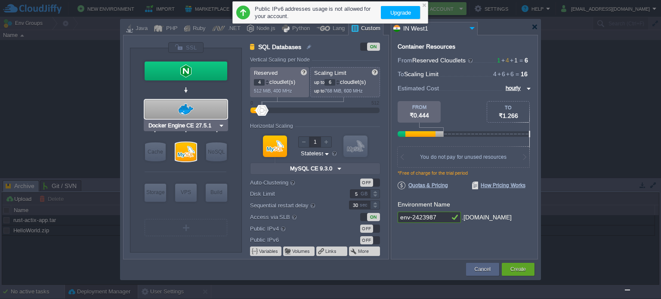
click at [208, 109] on div at bounding box center [186, 109] width 83 height 19
type input "Extra Services"
type input "1"
type input "Docker Engine CE 27.5.1"
type input "27.5.1-almalin..."
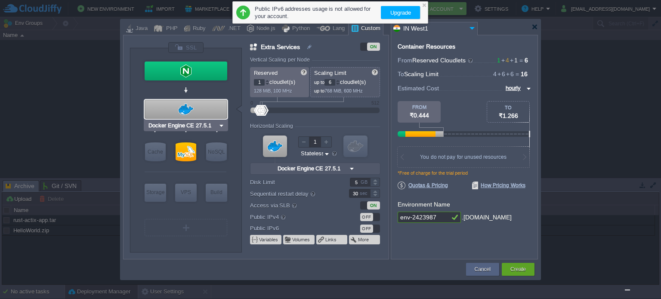
drag, startPoint x: 208, startPoint y: 109, endPoint x: 190, endPoint y: 103, distance: 18.6
click at [190, 103] on div at bounding box center [186, 109] width 83 height 19
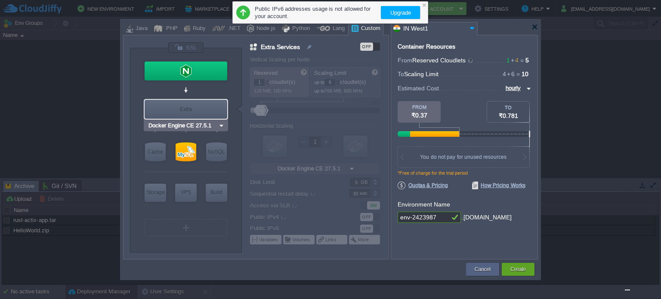
click at [190, 103] on div "Extra" at bounding box center [186, 109] width 83 height 19
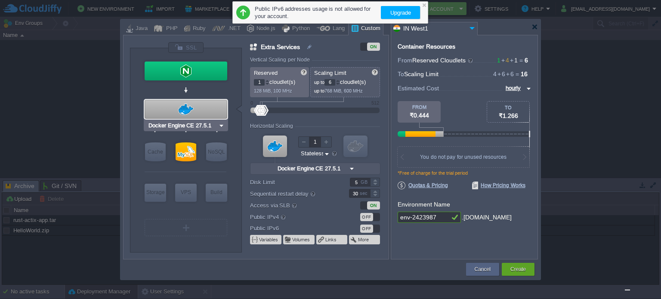
click at [190, 103] on div at bounding box center [186, 109] width 83 height 19
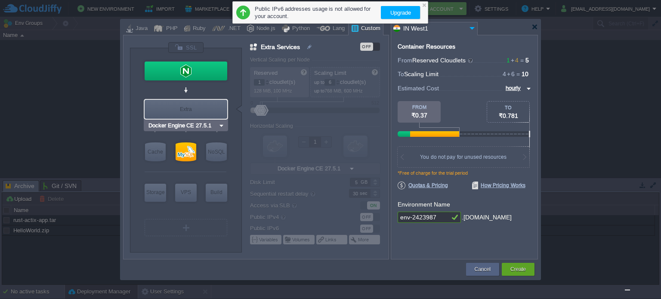
click at [190, 103] on div "Extra" at bounding box center [186, 109] width 83 height 19
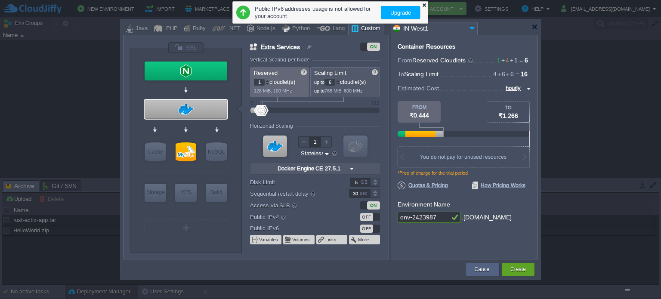
click at [424, 3] on div at bounding box center [424, 5] width 6 height 6
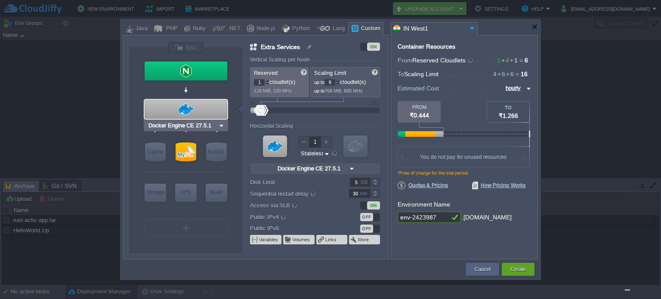
drag, startPoint x: 203, startPoint y: 109, endPoint x: 189, endPoint y: 110, distance: 14.7
click at [189, 110] on div at bounding box center [186, 109] width 83 height 19
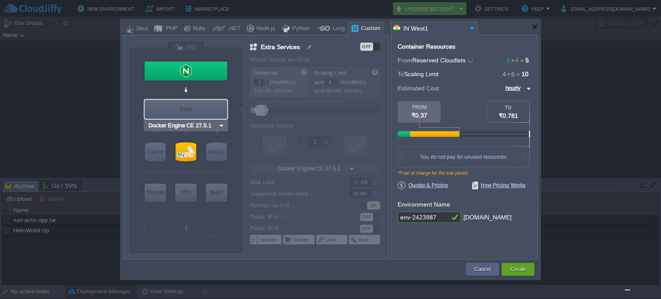
click at [189, 110] on div "Extra" at bounding box center [186, 109] width 83 height 19
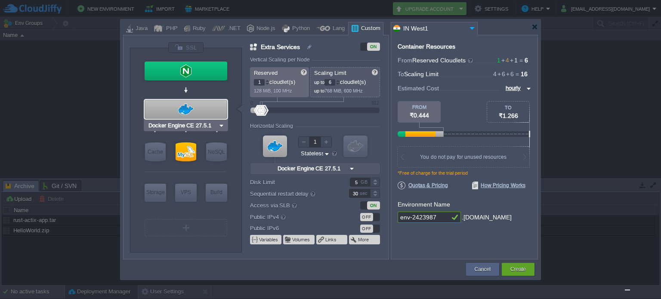
type input "Redis 7.2.4"
click at [446, 187] on span "Quotas & Pricing" at bounding box center [423, 186] width 50 height 8
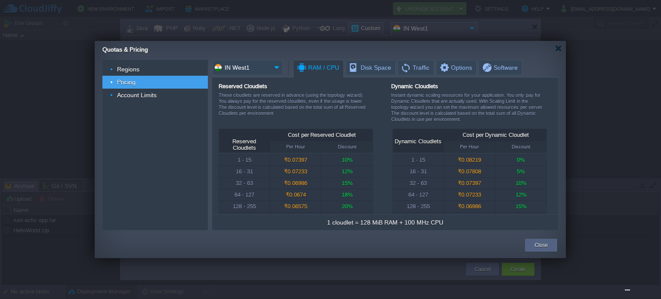
scroll to position [15, 0]
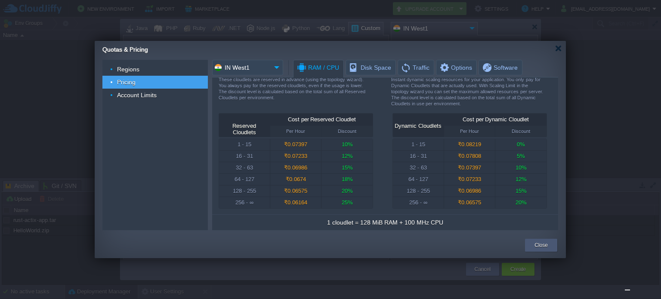
click at [536, 245] on button "Close" at bounding box center [540, 245] width 13 height 9
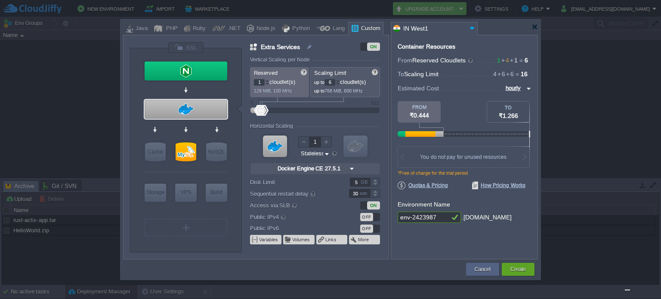
click at [478, 245] on div "Container Resources From Reserved Cloudlets 1 + 4 + 1 ... = 6 not added To Scal…" at bounding box center [464, 147] width 147 height 225
click at [472, 26] on img at bounding box center [472, 28] width 10 height 12
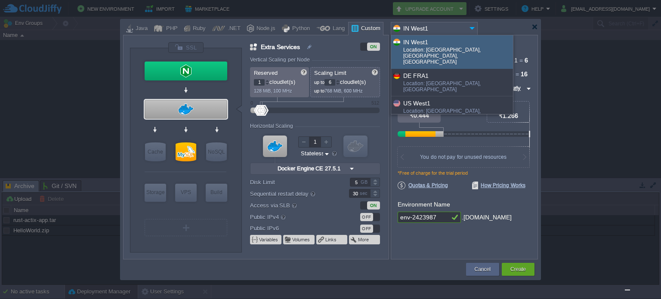
click at [472, 26] on img at bounding box center [472, 28] width 10 height 12
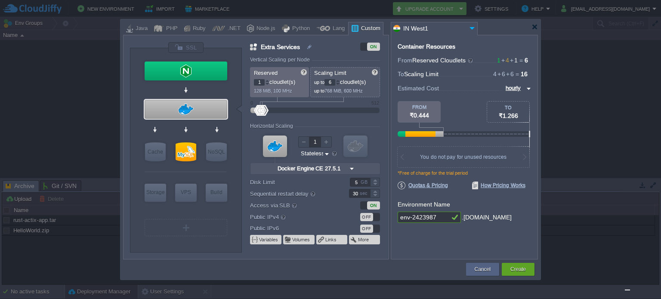
click at [364, 25] on div "Custom" at bounding box center [369, 28] width 22 height 13
drag, startPoint x: 358, startPoint y: 26, endPoint x: 348, endPoint y: 27, distance: 10.8
click at [351, 27] on div at bounding box center [354, 28] width 7 height 13
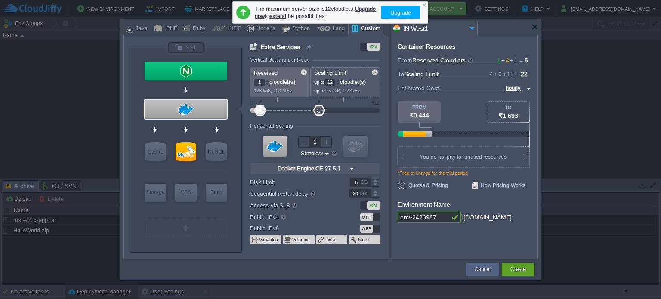
drag, startPoint x: 262, startPoint y: 110, endPoint x: 319, endPoint y: 110, distance: 56.4
click at [319, 110] on div at bounding box center [319, 110] width 12 height 11
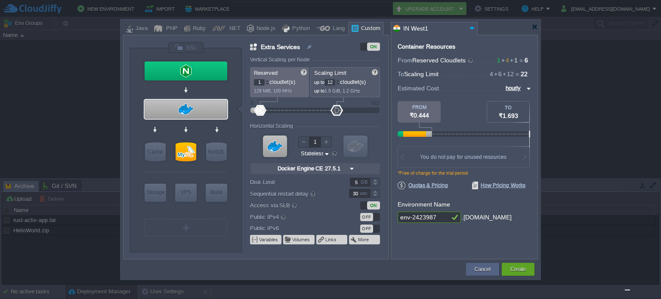
drag, startPoint x: 262, startPoint y: 110, endPoint x: 337, endPoint y: 110, distance: 74.9
click at [337, 110] on div at bounding box center [336, 110] width 12 height 11
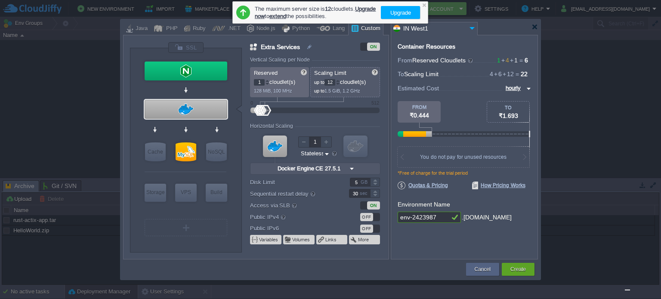
type input "8"
type input "0"
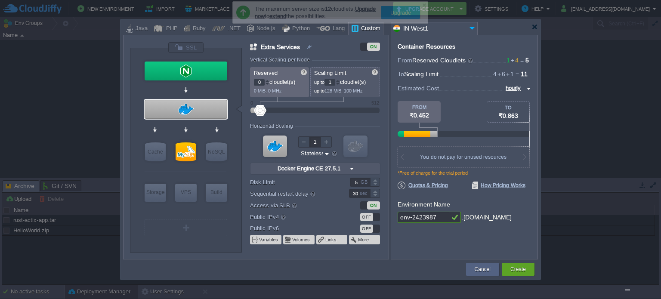
drag, startPoint x: 264, startPoint y: 111, endPoint x: 239, endPoint y: 111, distance: 25.0
click at [239, 111] on div "VM Balancing VM Extra VM Cache VM SQL VM NoSQL VM Storage VM VPS VM Build VM Re…" at bounding box center [259, 150] width 259 height 217
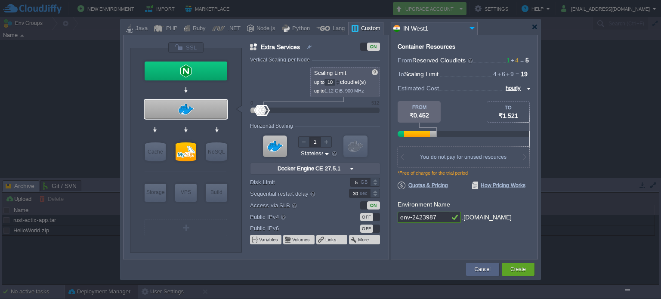
type input "12"
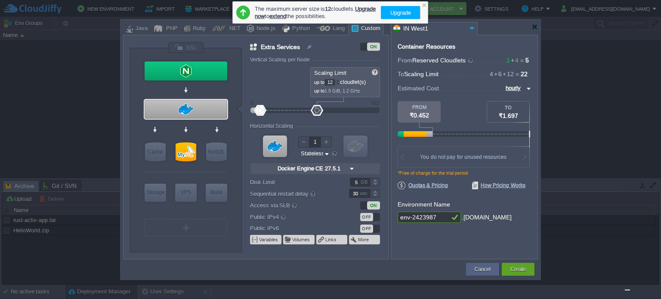
drag, startPoint x: 259, startPoint y: 111, endPoint x: 318, endPoint y: 113, distance: 59.0
click at [318, 113] on div at bounding box center [317, 110] width 12 height 11
click at [277, 77] on div "Reserved 0 cloudlet(s) 0 MiB, 0 MHz Scaling Limit up to 12 cloudlet(s) up to 1.…" at bounding box center [315, 82] width 130 height 30
drag, startPoint x: 277, startPoint y: 77, endPoint x: 265, endPoint y: 80, distance: 12.0
click at [265, 80] on div "Reserved 0 cloudlet(s) 0 MiB, 0 MHz Scaling Limit up to 12 cloudlet(s) up to 1.…" at bounding box center [315, 82] width 130 height 30
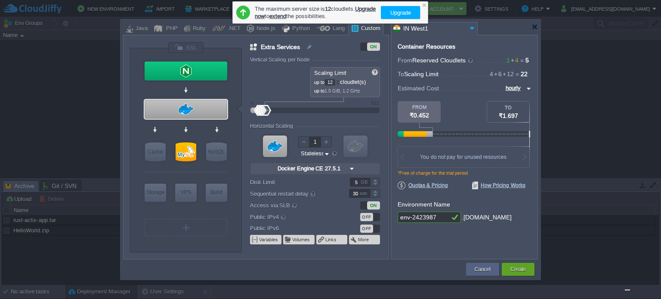
click at [250, 101] on div "0" at bounding box center [251, 102] width 3 height 5
type input "NGINX 1.28.0"
click at [206, 67] on div at bounding box center [186, 71] width 83 height 19
type input "Load Balancer"
type input "1"
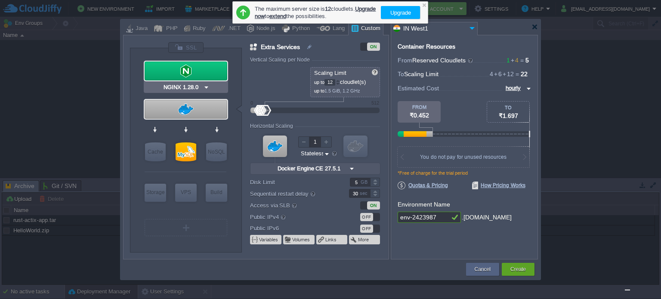
type input "4"
type input "NGINX 1.28.0"
type input "1.28.0-almalin..."
type input "Stateful"
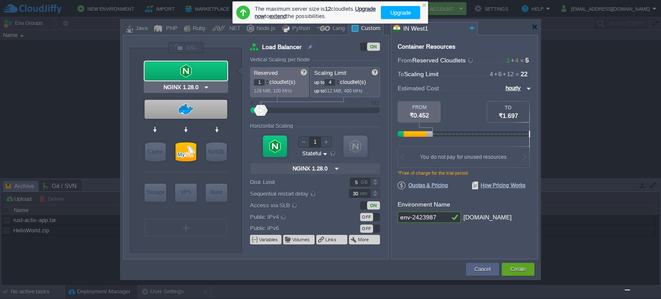
type input "Docker Engine CE 27.5.1"
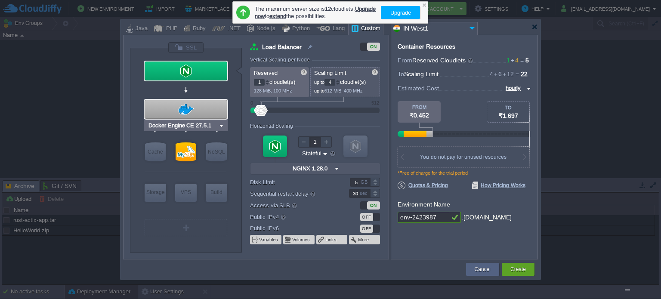
click at [209, 110] on div at bounding box center [186, 109] width 83 height 19
type input "Extra Services"
type input "0"
type input "12"
type input "Docker Engine CE 27.5.1"
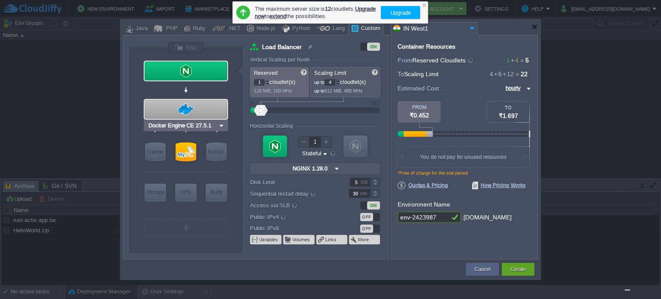
type input "27.5.1-almalin..."
type input "Stateless"
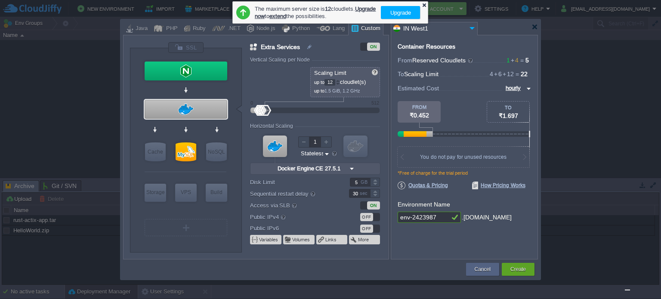
click at [423, 3] on div at bounding box center [424, 5] width 6 height 6
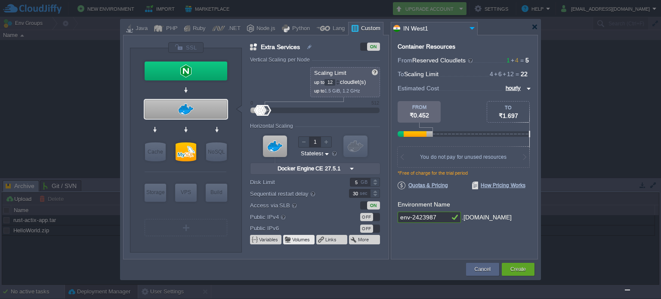
click at [296, 237] on button "Volumes" at bounding box center [301, 239] width 18 height 7
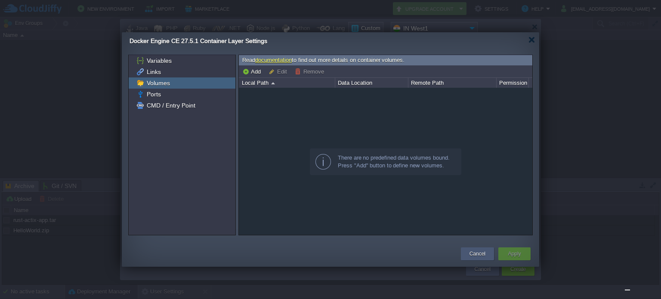
click at [472, 251] on button "Cancel" at bounding box center [477, 254] width 16 height 9
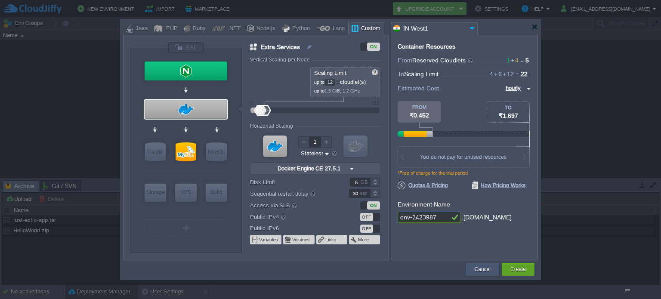
click at [475, 270] on button "Cancel" at bounding box center [483, 269] width 16 height 9
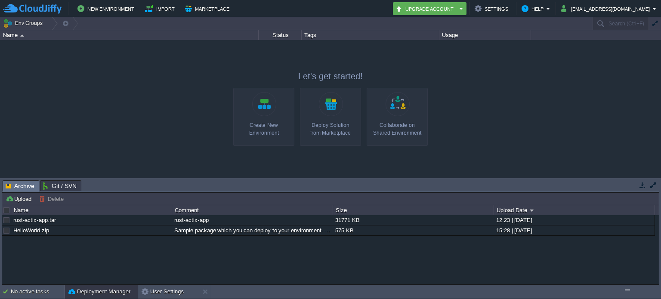
click at [627, 290] on img "Chat widget" at bounding box center [627, 290] width 0 height 0
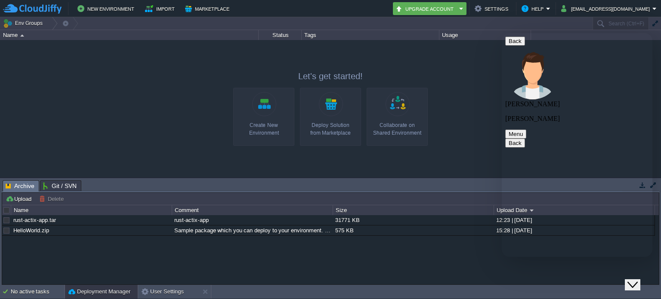
click at [432, 120] on div at bounding box center [330, 109] width 661 height 138
click at [475, 68] on div at bounding box center [330, 109] width 661 height 138
click at [439, 265] on div "rust-actix-app.tar rust-actix-app 31771 KB 12:23 | 16 Sep 2025 HelloWorld.zip S…" at bounding box center [330, 250] width 657 height 70
click at [456, 4] on button "Upgrade Account" at bounding box center [425, 8] width 61 height 10
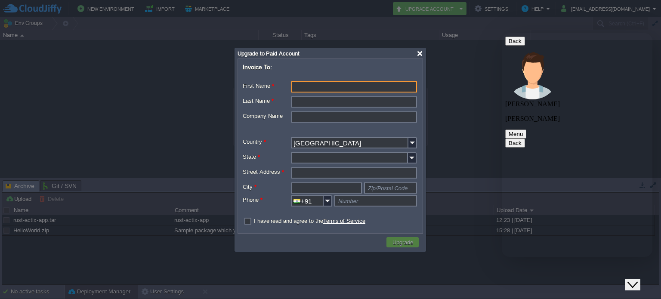
click at [420, 55] on div at bounding box center [419, 53] width 6 height 6
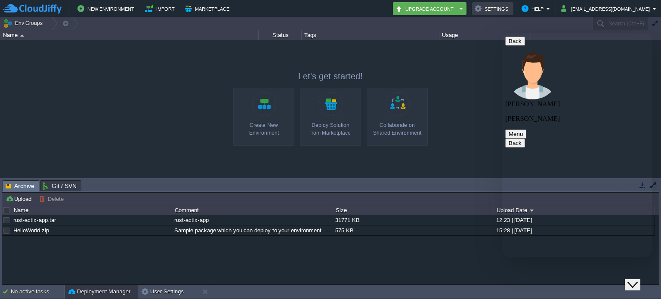
click at [511, 9] on button "Settings" at bounding box center [493, 8] width 36 height 10
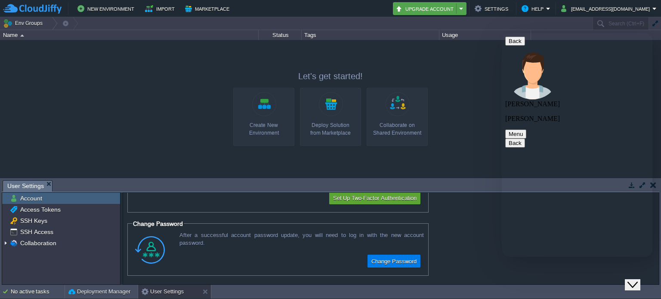
click at [456, 10] on button "Upgrade Account" at bounding box center [425, 8] width 61 height 10
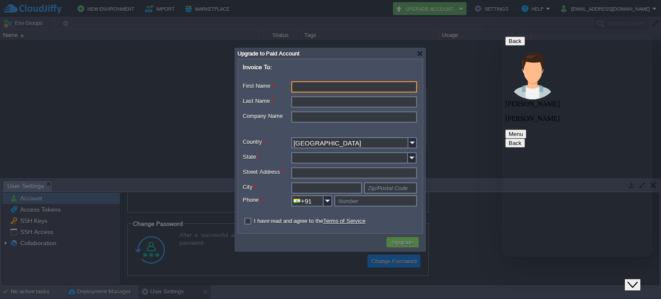
click at [337, 87] on input "First Name *" at bounding box center [354, 86] width 126 height 11
type input "Snehangshu"
type input "Pal"
type input "West Bengal"
type input "Metropolitan"
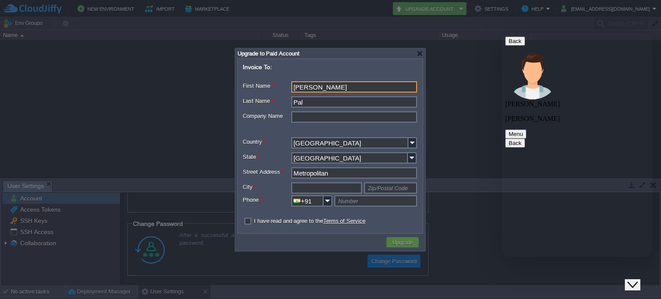
type input "Kolkata"
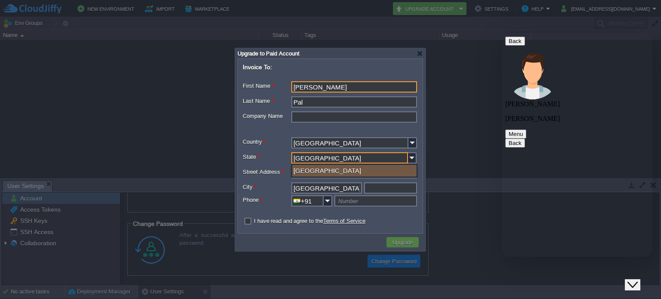
click at [338, 159] on input "West Bengal" at bounding box center [349, 157] width 117 height 11
type input "Karnataka"
click at [280, 185] on label "City *" at bounding box center [267, 186] width 49 height 9
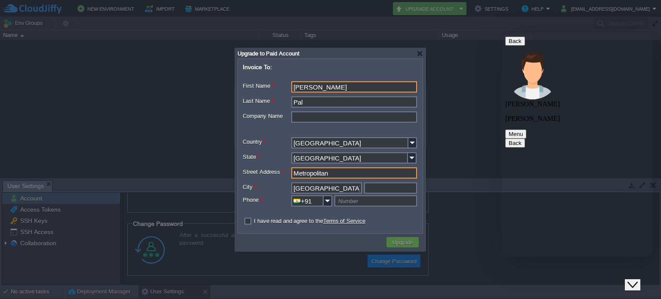
drag, startPoint x: 339, startPoint y: 173, endPoint x: 271, endPoint y: 173, distance: 68.8
click at [271, 173] on div "Street Address * Metropolitan" at bounding box center [330, 173] width 175 height 13
type input "3&4 Vinayaka Layout, Immadahalli road, Whitefield"
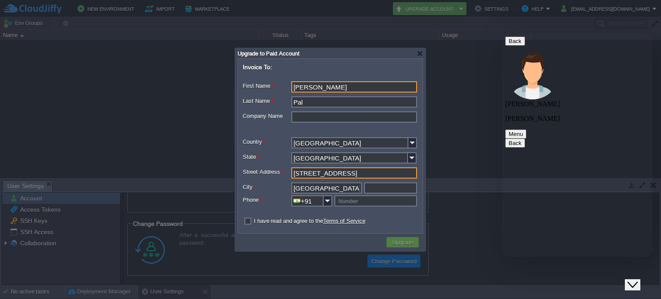
click at [330, 185] on input "Kolkata" at bounding box center [326, 187] width 71 height 11
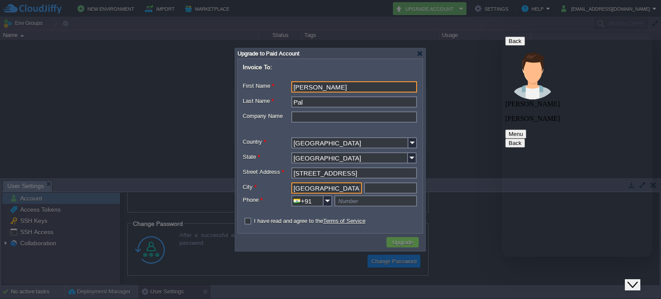
type input "Bangalore"
click at [374, 194] on input "text" at bounding box center [390, 187] width 53 height 11
type input "560066"
click at [365, 201] on input "text" at bounding box center [375, 200] width 83 height 11
click at [339, 204] on input "08697730549" at bounding box center [375, 200] width 83 height 11
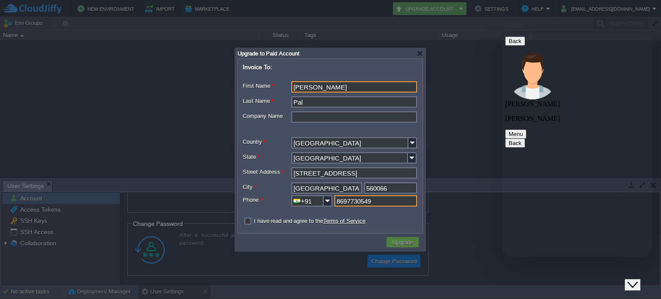
type input "8697730549"
click at [404, 216] on form "Invoice To: First Name * Snehangshu Middle Name Last Name * Pal Company Name Co…" at bounding box center [330, 145] width 184 height 172
click at [356, 222] on link "Terms of Service" at bounding box center [344, 221] width 42 height 6
click at [254, 222] on label "I have read and agree to the Terms of Service" at bounding box center [309, 221] width 111 height 6
click at [246, 222] on input "checkbox" at bounding box center [246, 222] width 6 height 6
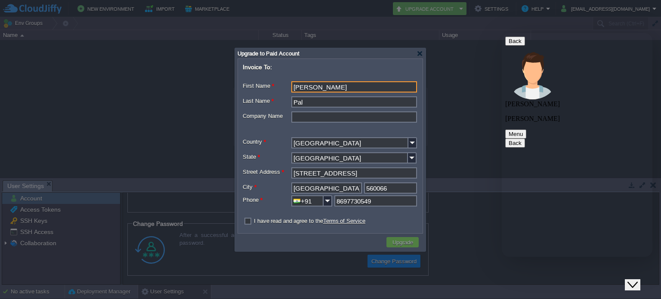
checkbox input "true"
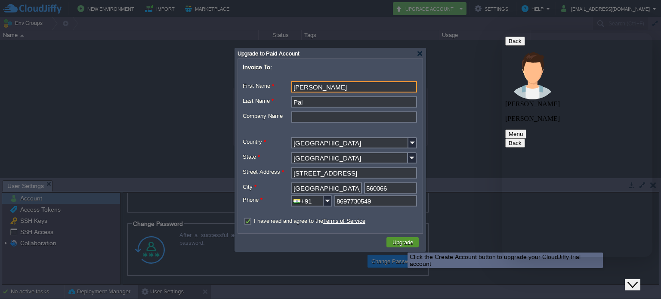
click at [402, 242] on button "Upgrade" at bounding box center [403, 242] width 26 height 8
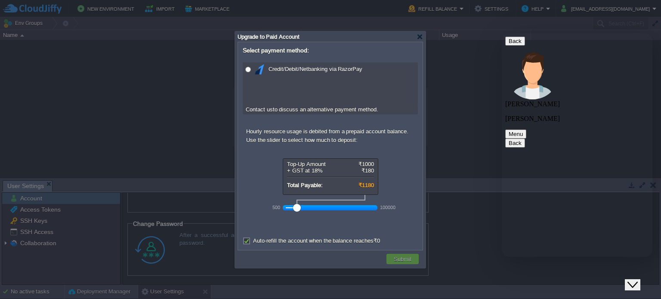
drag, startPoint x: 304, startPoint y: 207, endPoint x: 296, endPoint y: 207, distance: 8.2
click at [296, 207] on div at bounding box center [297, 208] width 8 height 8
drag, startPoint x: 294, startPoint y: 208, endPoint x: 282, endPoint y: 209, distance: 12.5
click at [282, 209] on div "500 100000" at bounding box center [335, 205] width 129 height 20
click at [286, 210] on div at bounding box center [290, 208] width 8 height 8
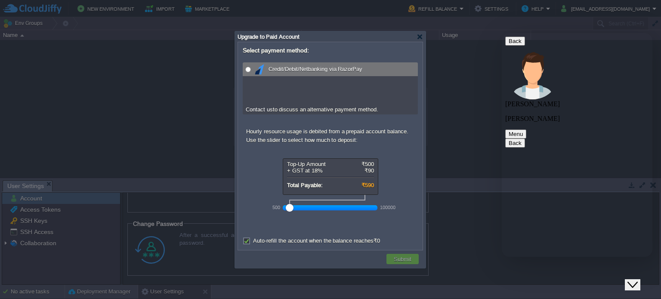
radio input "true"
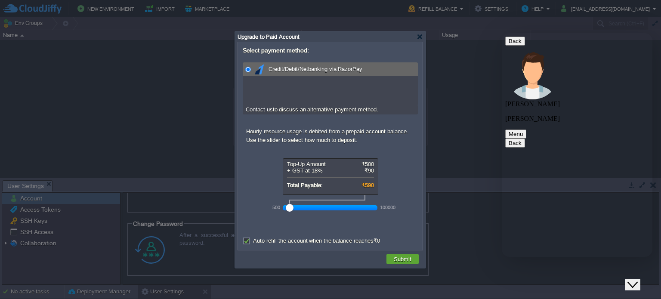
click at [248, 68] on input "radio" at bounding box center [248, 70] width 6 height 6
click at [253, 240] on label "Auto-refill the account when the balance reaches ₹0" at bounding box center [316, 240] width 127 height 6
click at [245, 240] on input "Auto-refill the account when the balance reaches ₹0" at bounding box center [246, 242] width 6 height 6
checkbox input "false"
click at [418, 36] on div at bounding box center [419, 37] width 6 height 6
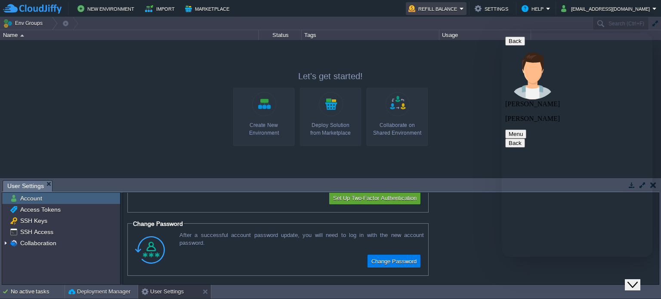
click at [459, 9] on button "Refill Balance" at bounding box center [433, 8] width 51 height 10
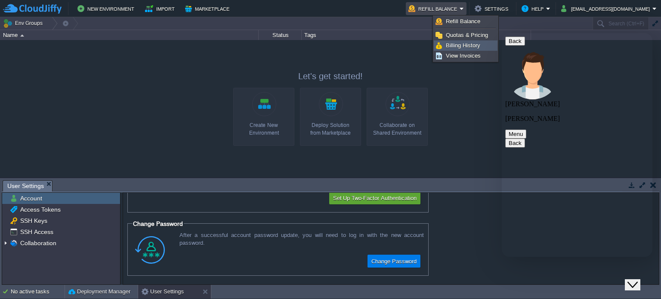
click at [468, 46] on span "Billing History" at bounding box center [463, 45] width 34 height 6
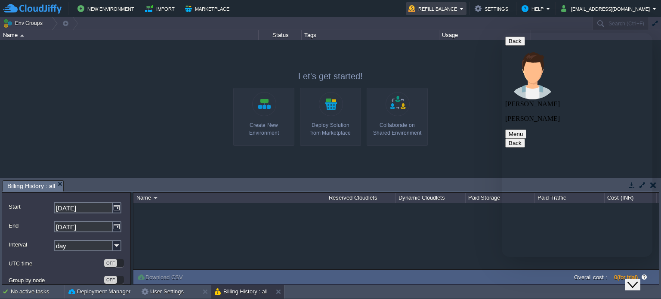
click at [459, 7] on button "Refill Balance" at bounding box center [433, 8] width 51 height 10
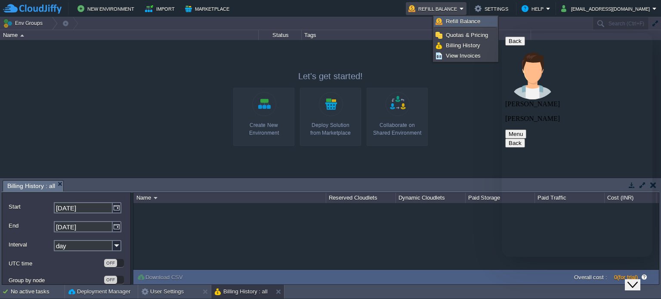
click at [466, 24] on span "Refill Balance" at bounding box center [463, 21] width 34 height 6
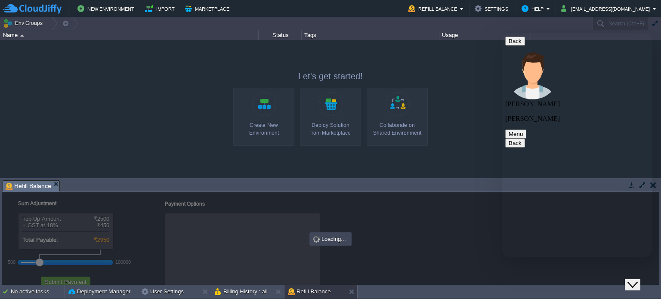
checkbox input "true"
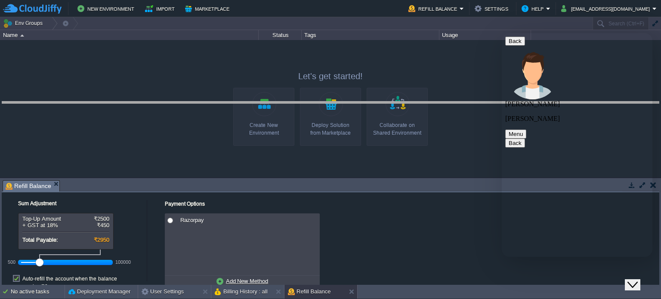
drag, startPoint x: 266, startPoint y: 188, endPoint x: 280, endPoint y: 90, distance: 98.2
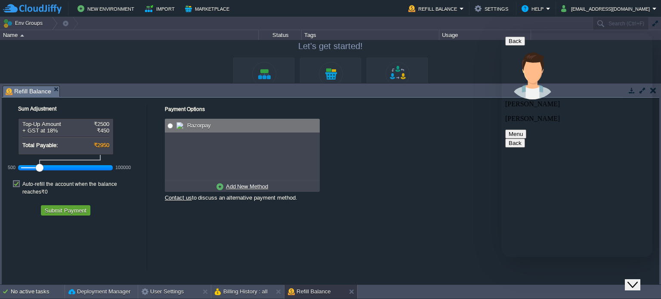
radio input "true"
click at [170, 124] on input "radio" at bounding box center [170, 126] width 6 height 6
drag, startPoint x: 40, startPoint y: 167, endPoint x: 22, endPoint y: 169, distance: 17.3
click at [22, 169] on div at bounding box center [25, 168] width 8 height 8
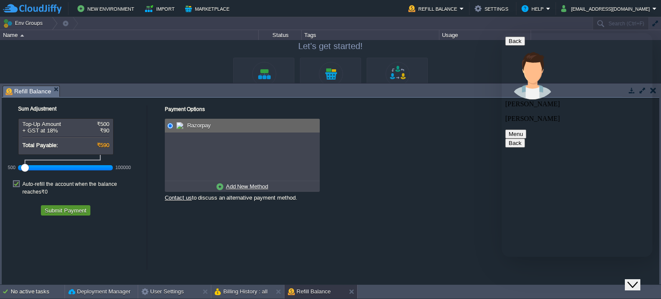
click at [60, 207] on button "Submit Payment" at bounding box center [65, 211] width 47 height 8
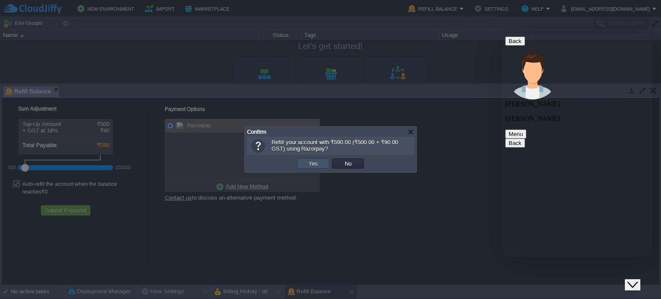
click at [311, 162] on button "Yes" at bounding box center [313, 164] width 15 height 8
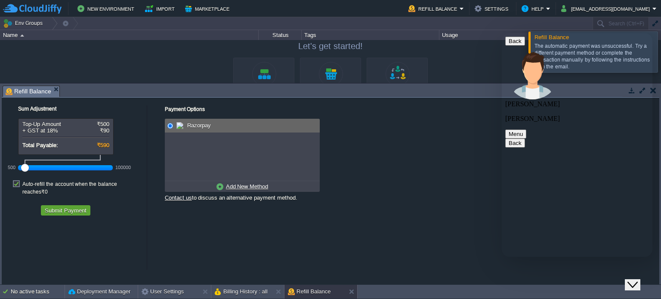
click at [638, 280] on icon "Close Chat This icon closes the chat window." at bounding box center [632, 285] width 10 height 10
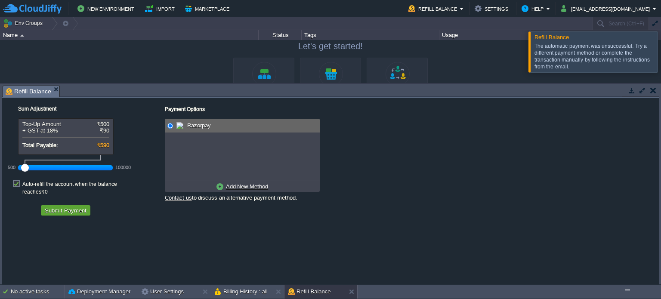
click at [234, 185] on u "Add New Method" at bounding box center [247, 186] width 42 height 6
radio input "true"
click at [207, 128] on span "Credit/Debit/Netbanking via RazorPay" at bounding box center [236, 125] width 96 height 6
click at [237, 126] on span "Credit/Debit/Netbanking via RazorPay" at bounding box center [236, 125] width 96 height 6
click at [65, 207] on button "Submit Payment" at bounding box center [65, 211] width 47 height 8
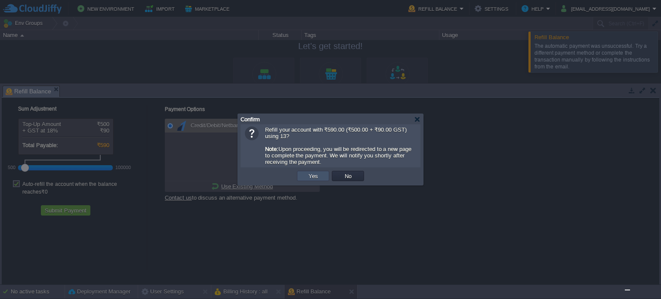
click at [315, 174] on button "Yes" at bounding box center [313, 176] width 15 height 8
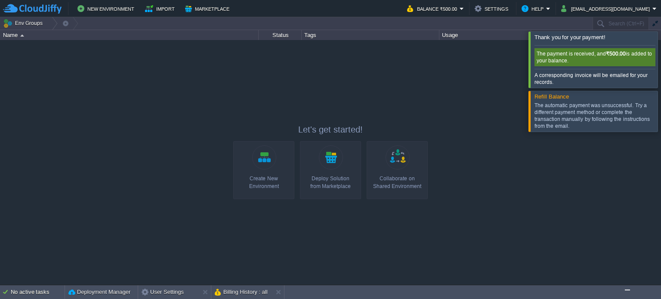
click at [251, 167] on link "Create New Environment" at bounding box center [263, 170] width 61 height 58
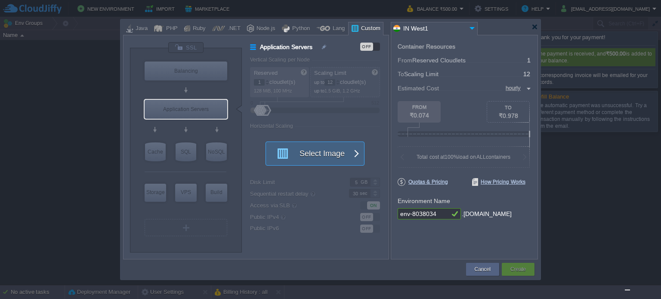
click at [357, 156] on span "button" at bounding box center [355, 154] width 7 height 24
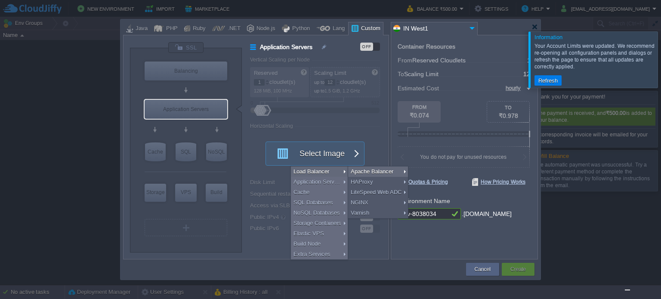
type input "Select Image"
click at [376, 148] on div at bounding box center [319, 158] width 138 height 202
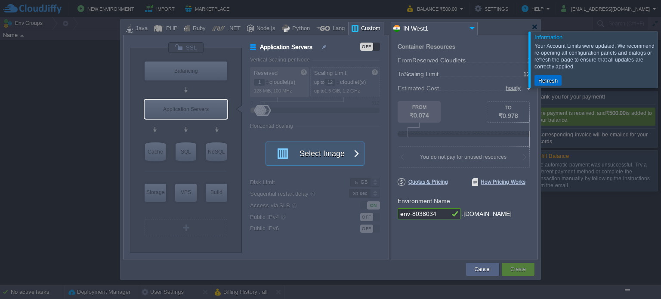
click at [545, 82] on button "Refresh" at bounding box center [548, 81] width 25 height 8
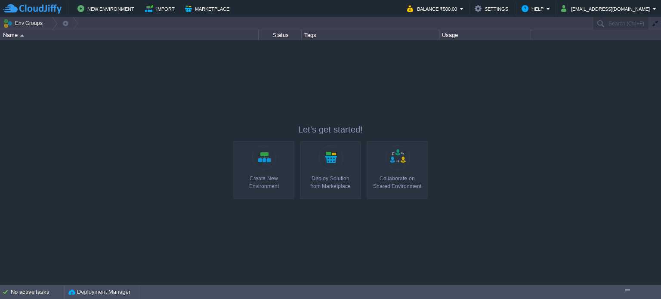
click at [269, 161] on link "Create New Environment" at bounding box center [263, 170] width 61 height 58
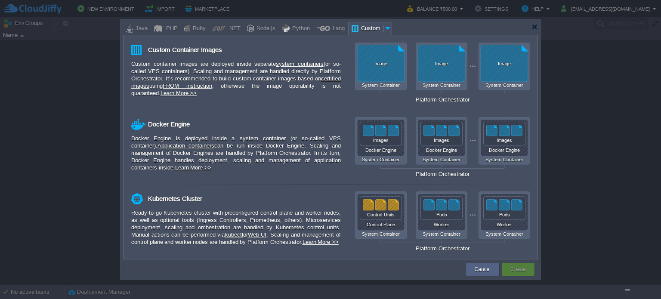
click at [627, 290] on img "Chat widget" at bounding box center [627, 290] width 0 height 0
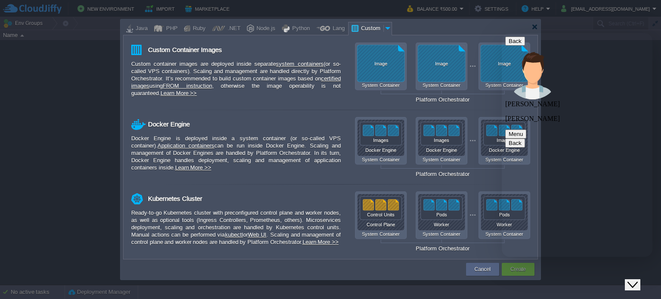
scroll to position [213, 0]
type textarea "lot of things opened after I made payment !!"
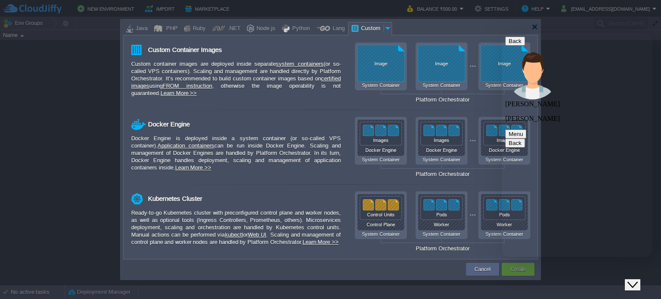
click at [636, 284] on button "Close Chat This icon closes the chat window." at bounding box center [632, 284] width 15 height 11
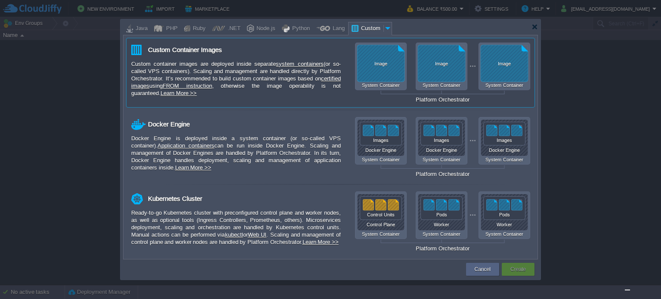
click at [387, 70] on div "Image System Container Image System Container Image System Container Platform O…" at bounding box center [442, 73] width 175 height 60
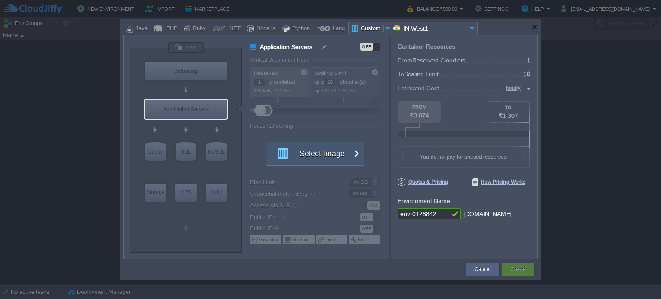
click at [384, 30] on div at bounding box center [388, 28] width 9 height 13
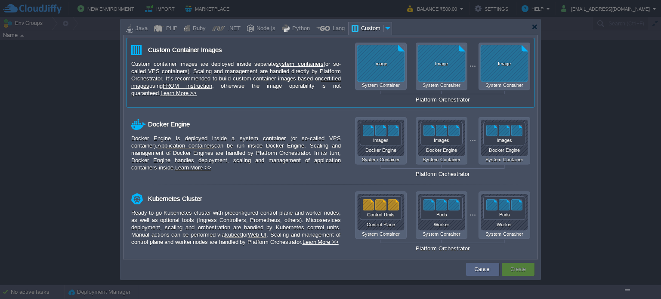
click at [380, 56] on div "Image System Container Image System Container Image System Container Platform O…" at bounding box center [442, 73] width 175 height 60
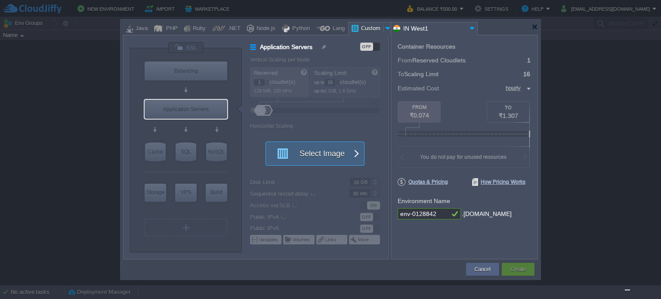
click at [307, 142] on button "Select Image" at bounding box center [309, 153] width 77 height 23
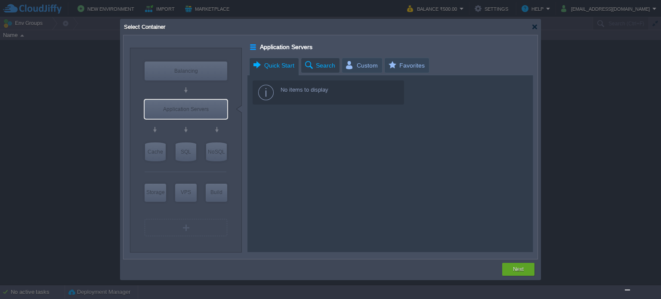
click at [318, 71] on span "Search" at bounding box center [319, 65] width 31 height 15
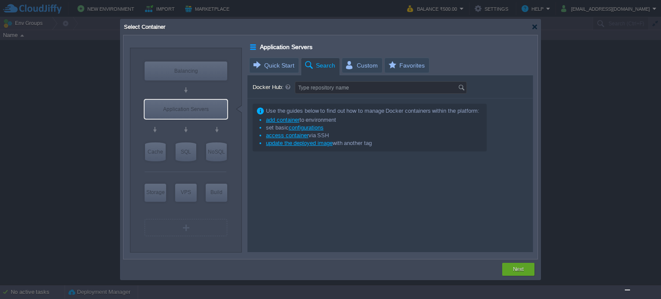
click at [377, 94] on div "Docker Hub: Type repository name Use the guides below to find out how to manage…" at bounding box center [389, 163] width 285 height 177
click at [384, 86] on input "Docker Hub:" at bounding box center [376, 88] width 163 height 12
type input "Type repository name"
click at [331, 188] on div "Use the guides below to find out how to manage Docker containers within the pla…" at bounding box center [389, 176] width 285 height 154
click at [287, 120] on link "add container" at bounding box center [283, 120] width 34 height 6
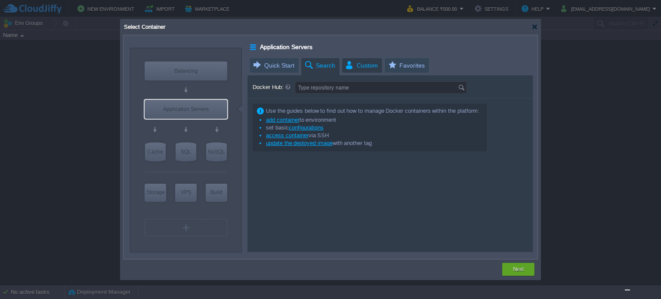
click at [357, 68] on span "Custom" at bounding box center [361, 65] width 33 height 15
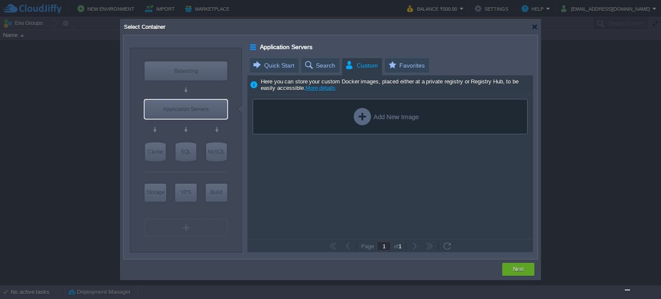
click at [369, 117] on div "Add New Image" at bounding box center [386, 116] width 65 height 17
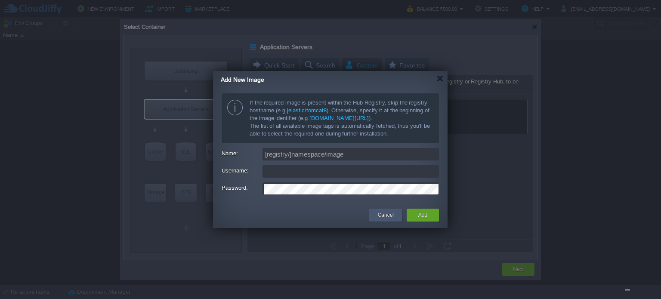
click at [398, 212] on div "Cancel" at bounding box center [385, 215] width 33 height 13
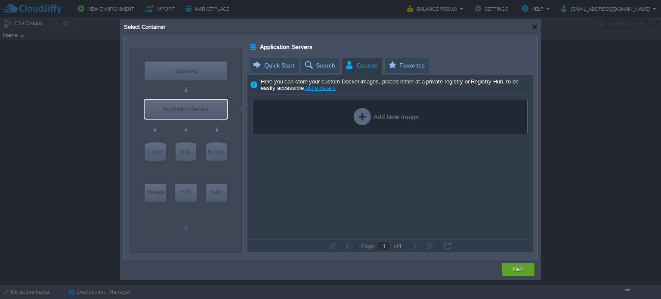
click at [373, 117] on div "Add New Image" at bounding box center [386, 116] width 65 height 17
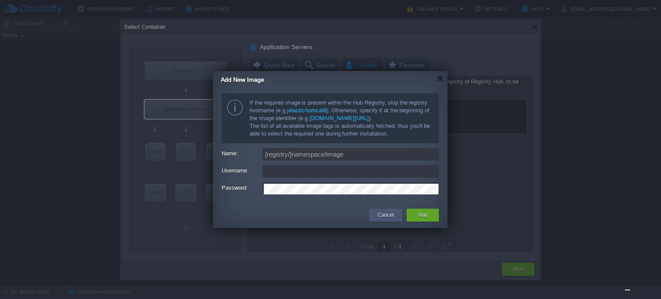
click at [390, 216] on button "Cancel" at bounding box center [386, 215] width 16 height 9
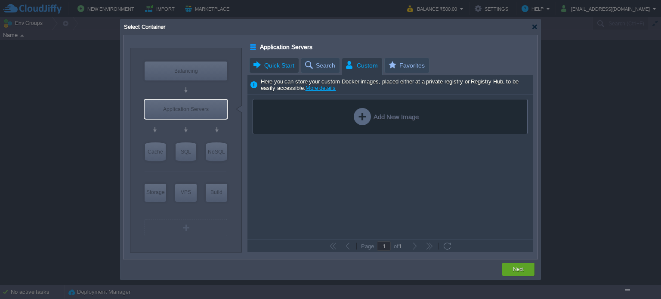
click at [277, 60] on span "Quick Start" at bounding box center [273, 65] width 42 height 15
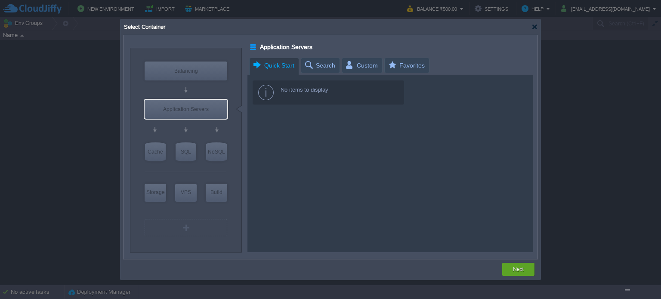
click at [263, 95] on div "No items to display" at bounding box center [328, 92] width 151 height 24
click at [319, 66] on span "Search" at bounding box center [319, 65] width 31 height 15
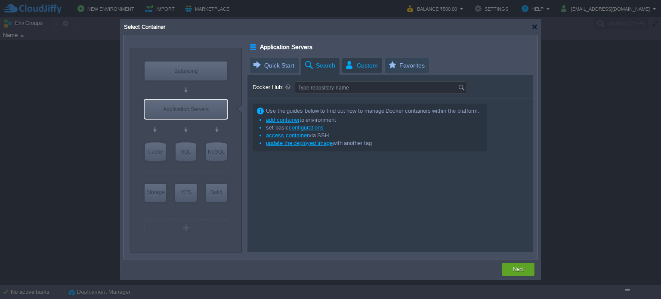
click at [360, 68] on span "Custom" at bounding box center [361, 65] width 33 height 15
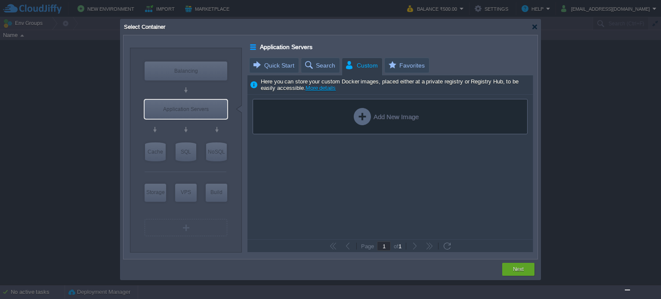
click at [318, 89] on link "More details" at bounding box center [320, 88] width 31 height 6
click at [322, 58] on span "Search" at bounding box center [319, 65] width 31 height 15
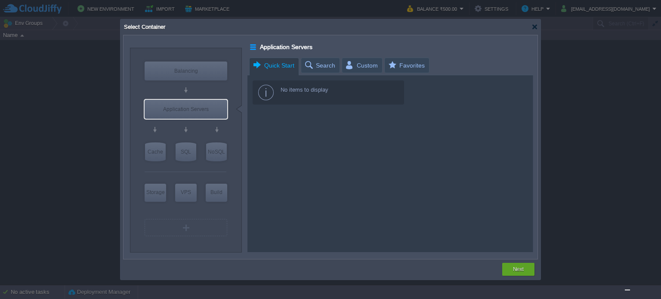
click at [275, 62] on span "Quick Start" at bounding box center [273, 65] width 42 height 15
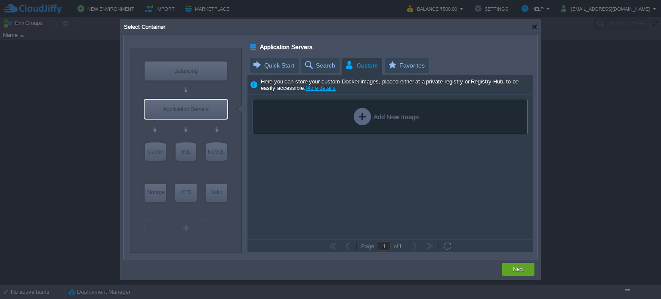
click at [363, 68] on span "Custom" at bounding box center [361, 65] width 33 height 15
click at [379, 115] on div "Add New Image" at bounding box center [386, 116] width 65 height 17
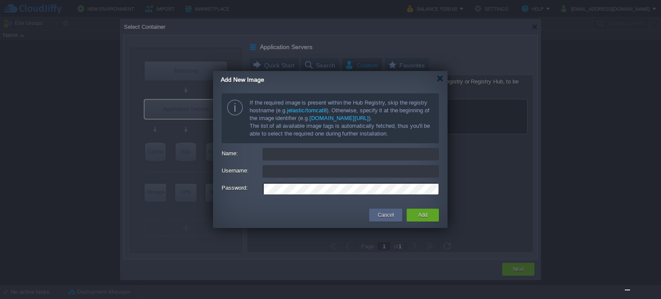
click at [381, 157] on input "Name:" at bounding box center [350, 154] width 176 height 12
type input "[registry/]namespace/image"
click at [385, 219] on button "Cancel" at bounding box center [386, 215] width 16 height 9
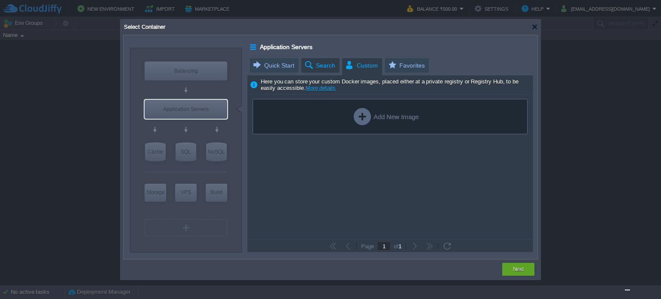
click at [324, 67] on span "Search" at bounding box center [319, 65] width 31 height 15
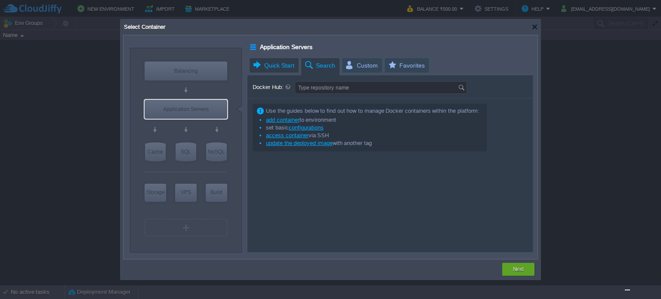
click at [282, 65] on span "Quick Start" at bounding box center [273, 65] width 42 height 15
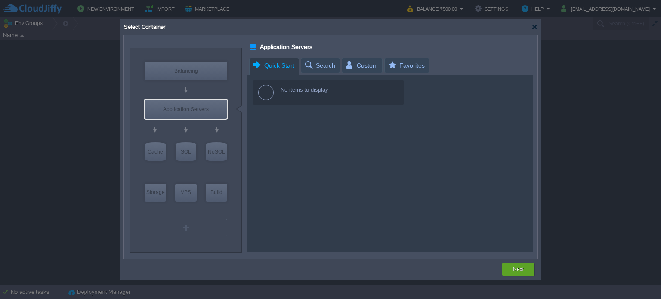
click at [246, 47] on div "Application Servers Quick Start Search Custom Favorites No items to display Doc…" at bounding box center [391, 145] width 293 height 214
click at [253, 47] on div at bounding box center [253, 46] width 7 height 11
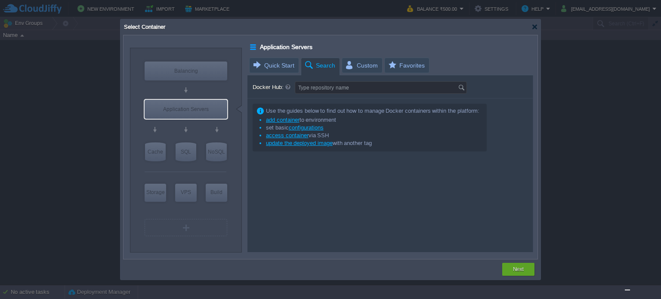
click at [310, 63] on span "Search" at bounding box center [319, 65] width 31 height 15
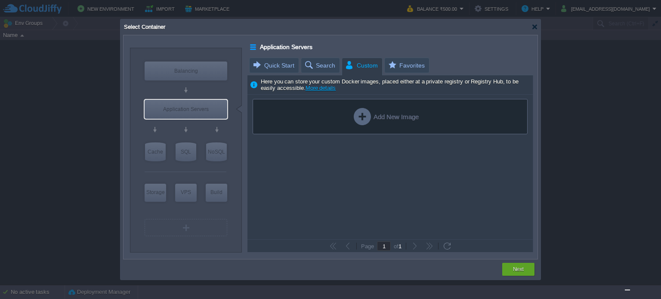
click at [363, 65] on span "Custom" at bounding box center [361, 65] width 33 height 15
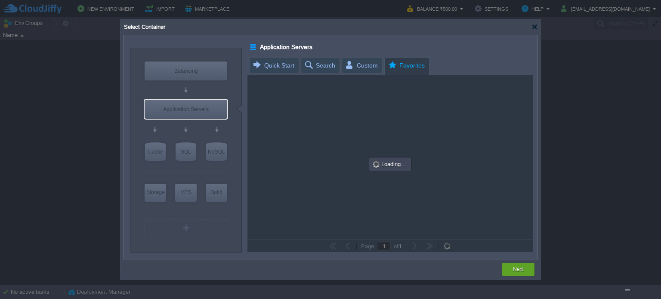
click at [409, 68] on span "Favorites" at bounding box center [405, 65] width 37 height 15
click at [363, 64] on span "Custom" at bounding box center [361, 65] width 33 height 15
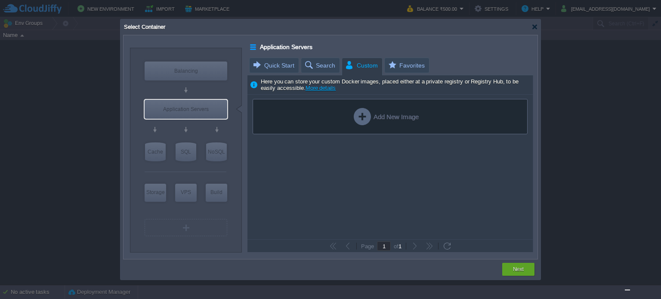
click at [382, 120] on div "Add New Image" at bounding box center [386, 116] width 65 height 17
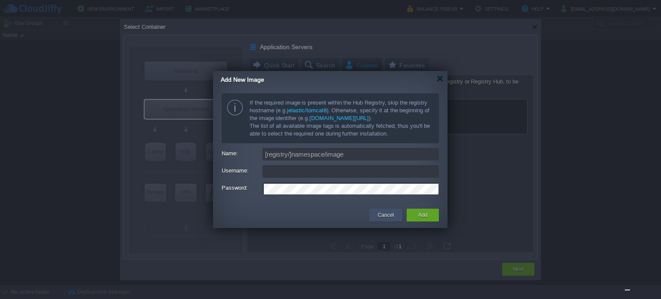
click at [381, 218] on button "Cancel" at bounding box center [386, 215] width 16 height 9
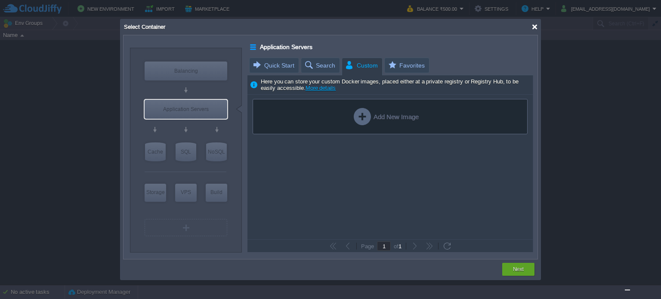
click at [533, 27] on div at bounding box center [534, 27] width 6 height 6
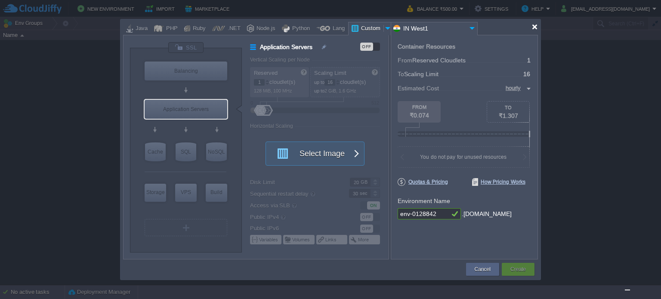
click at [533, 27] on div at bounding box center [534, 27] width 6 height 6
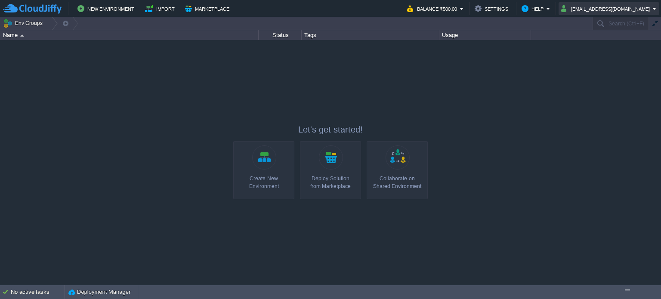
click at [623, 9] on button "[EMAIL_ADDRESS][DOMAIN_NAME]" at bounding box center [606, 8] width 91 height 10
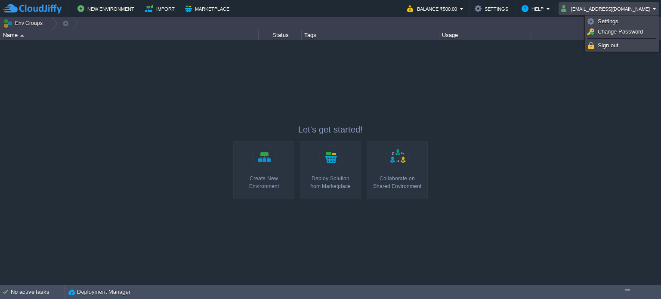
click at [571, 123] on div at bounding box center [330, 162] width 661 height 245
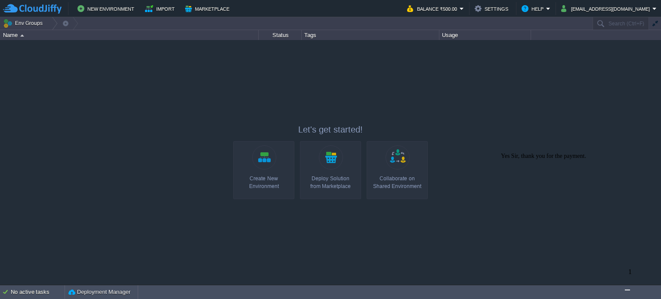
click at [627, 290] on img "Chat widget" at bounding box center [627, 290] width 0 height 0
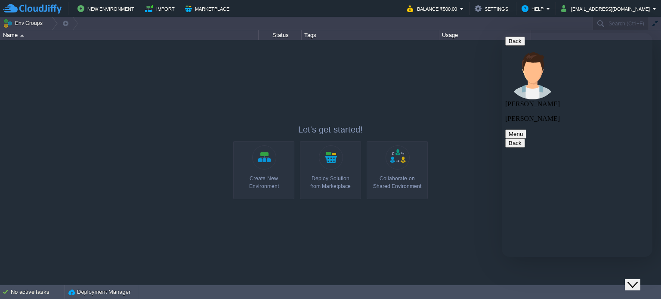
scroll to position [293, 0]
click at [438, 242] on div at bounding box center [330, 162] width 661 height 245
